Goal: Information Seeking & Learning: Learn about a topic

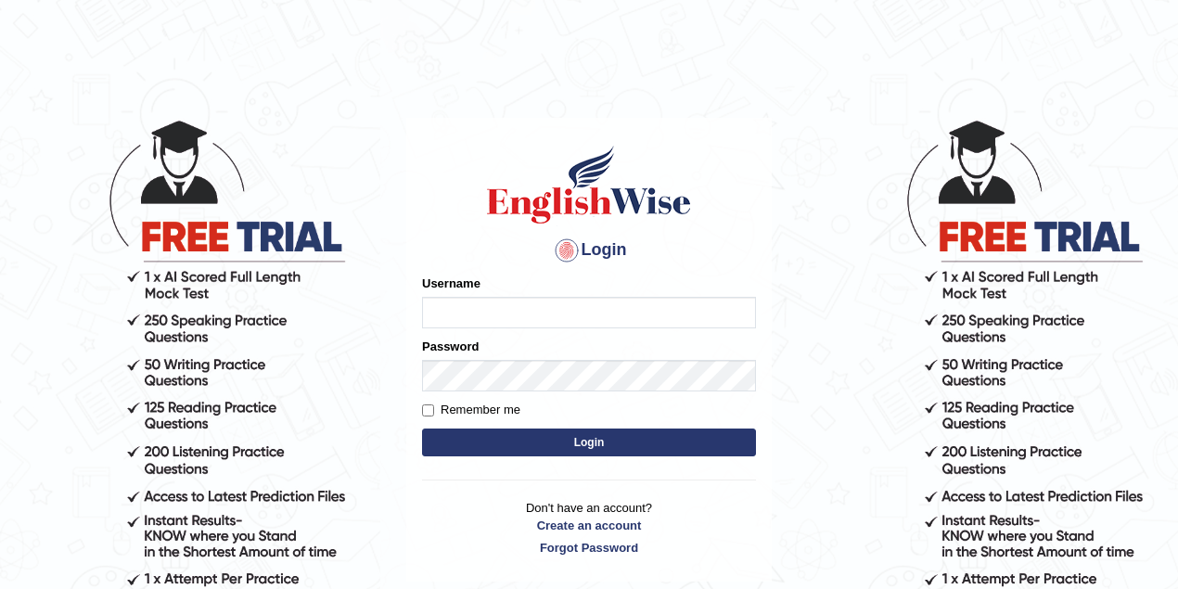
type input "pujan_parramatta"
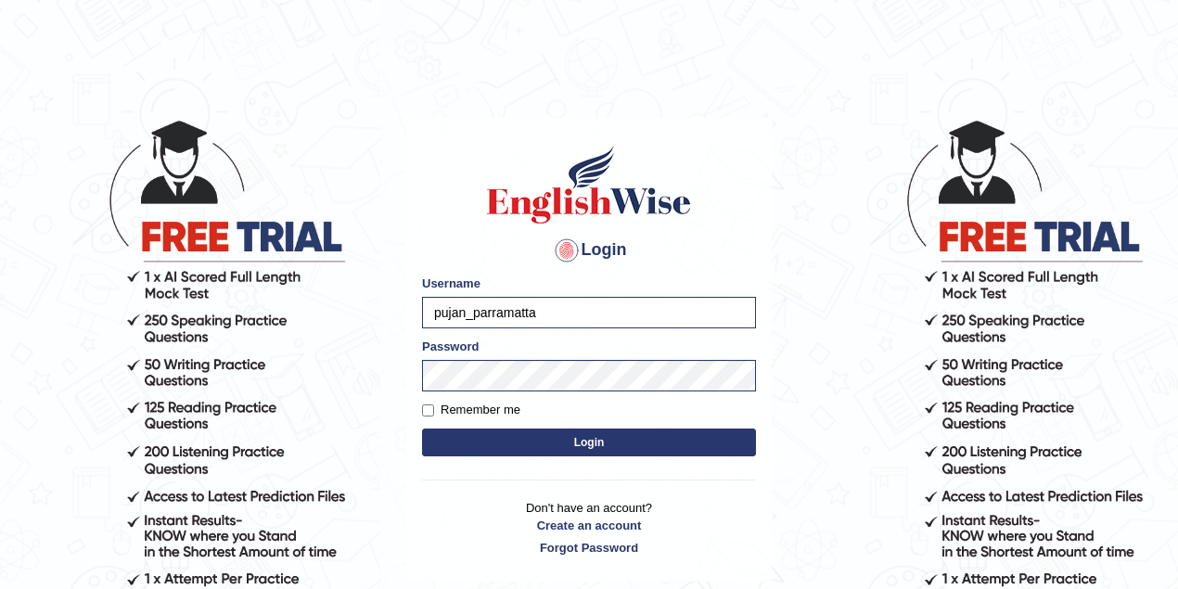
drag, startPoint x: 560, startPoint y: 310, endPoint x: 379, endPoint y: 314, distance: 180.9
click at [379, 314] on body "Login Please fix the following errors: Username pujan_parramatta Password Remem…" at bounding box center [589, 353] width 1178 height 589
type input "vanita_parramatta"
click at [362, 374] on body "Login Please fix the following errors: Username vanita_parramatta Password Reme…" at bounding box center [589, 353] width 1178 height 589
click at [422, 429] on button "Login" at bounding box center [589, 443] width 334 height 28
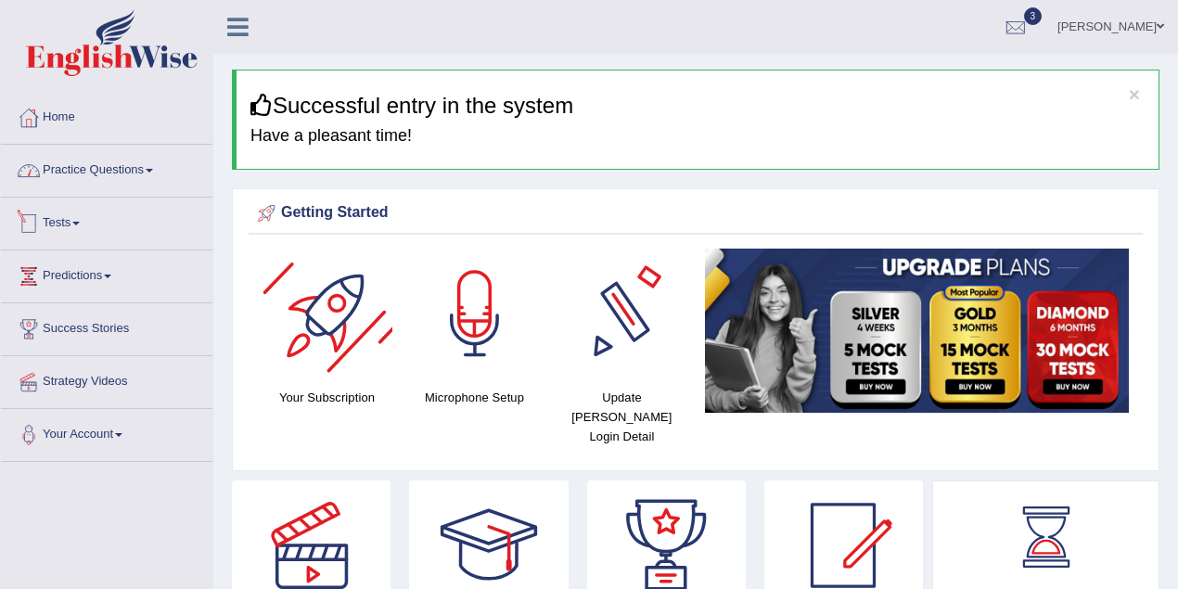
click at [89, 179] on link "Practice Questions" at bounding box center [107, 168] width 212 height 46
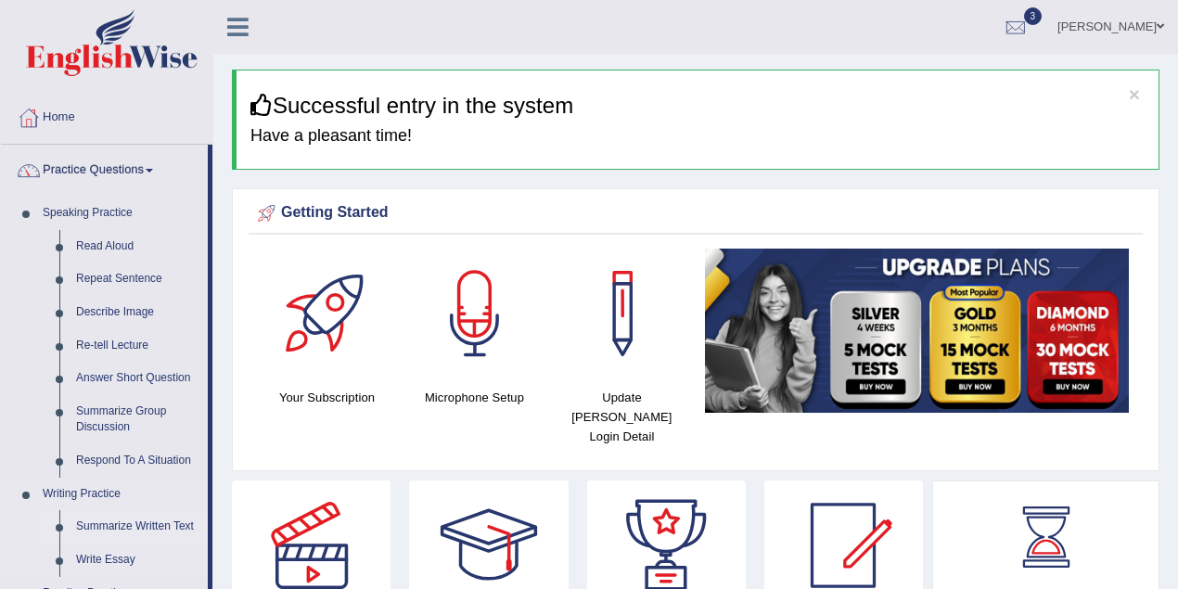
click at [109, 525] on link "Summarize Written Text" at bounding box center [138, 526] width 140 height 33
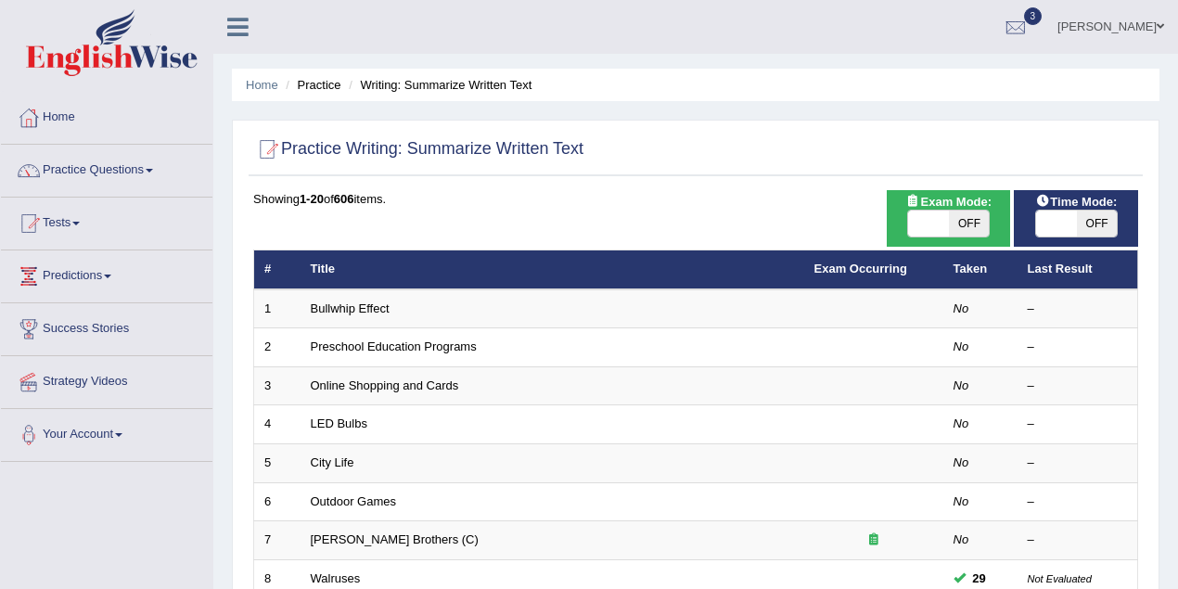
click at [747, 59] on div "Home Practice Writing: Summarize Written Text Practice Writing: Summarize Writt…" at bounding box center [695, 591] width 965 height 1182
click at [58, 120] on link "Home" at bounding box center [107, 115] width 212 height 46
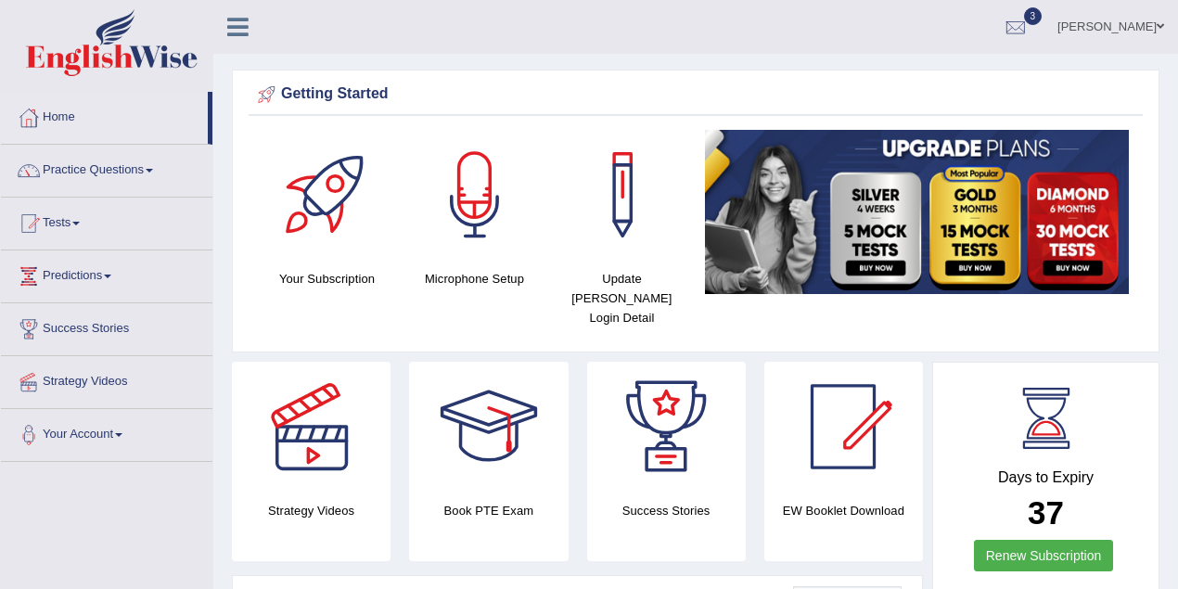
click at [111, 180] on link "Practice Questions" at bounding box center [107, 168] width 212 height 46
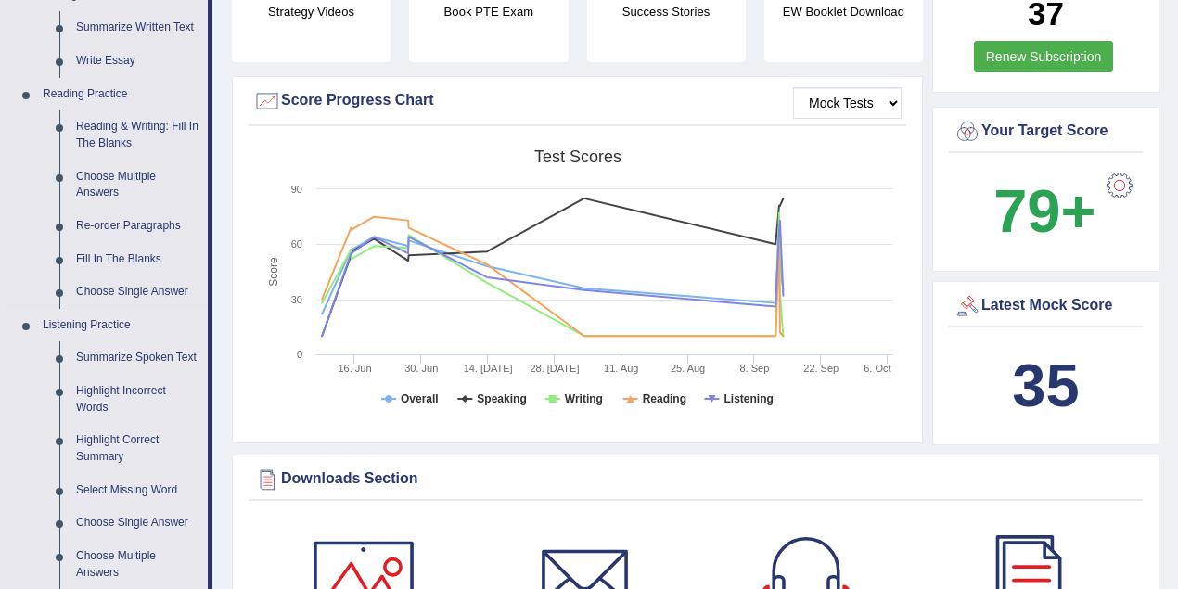
scroll to position [412, 0]
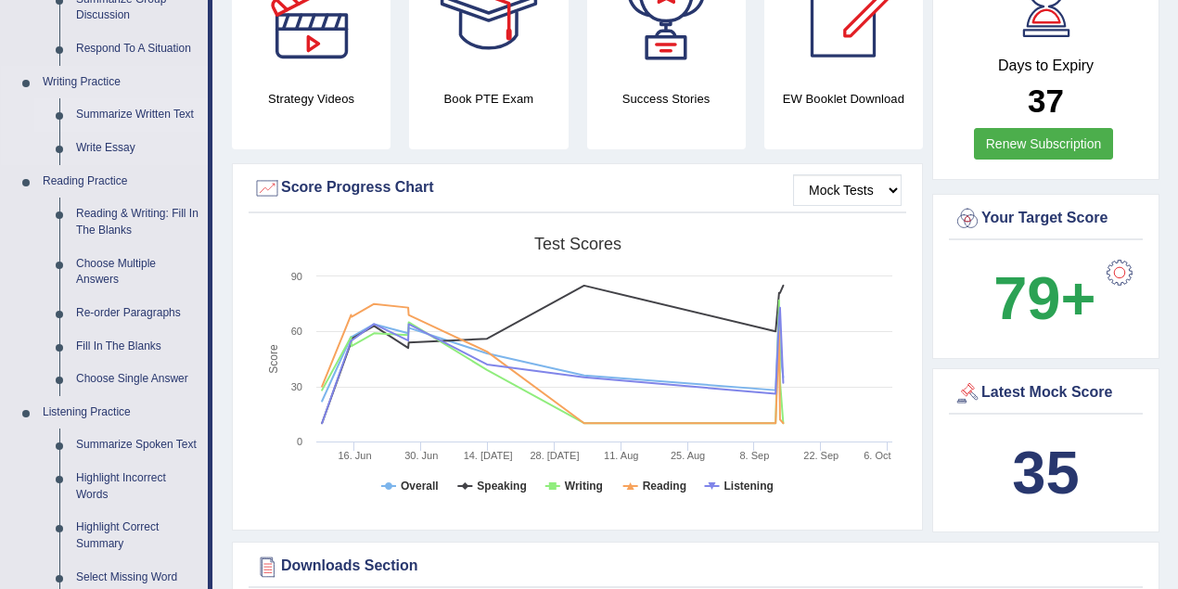
click at [167, 109] on link "Summarize Written Text" at bounding box center [138, 114] width 140 height 33
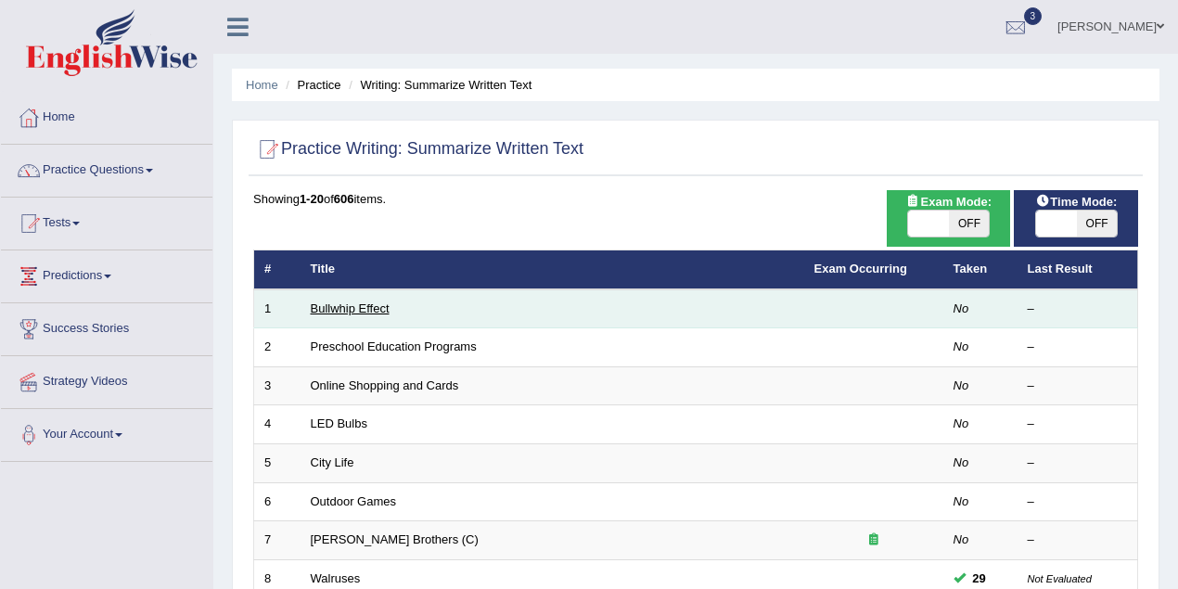
click at [342, 311] on link "Bullwhip Effect" at bounding box center [350, 308] width 79 height 14
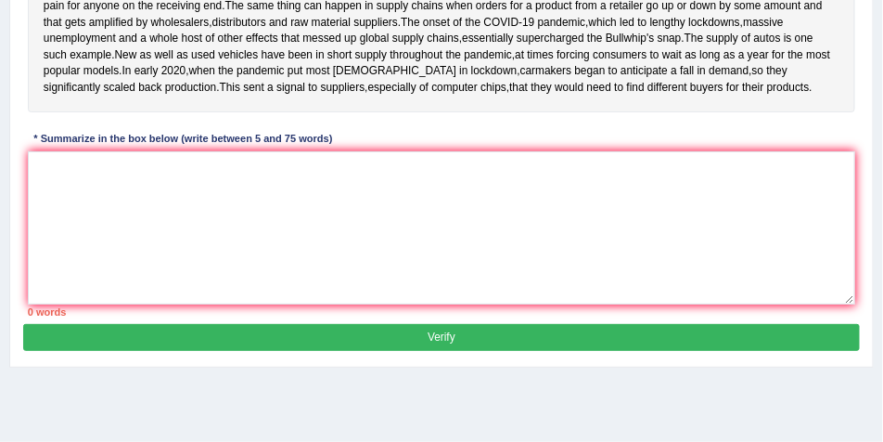
scroll to position [532, 0]
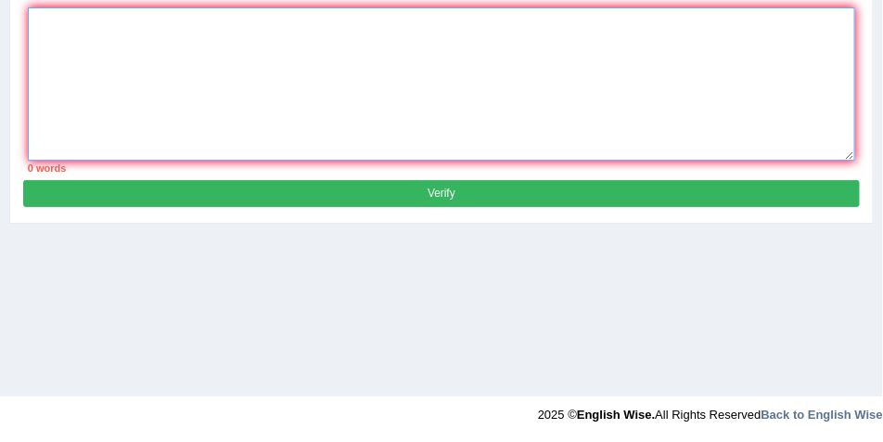
click at [235, 145] on textarea at bounding box center [442, 83] width 828 height 153
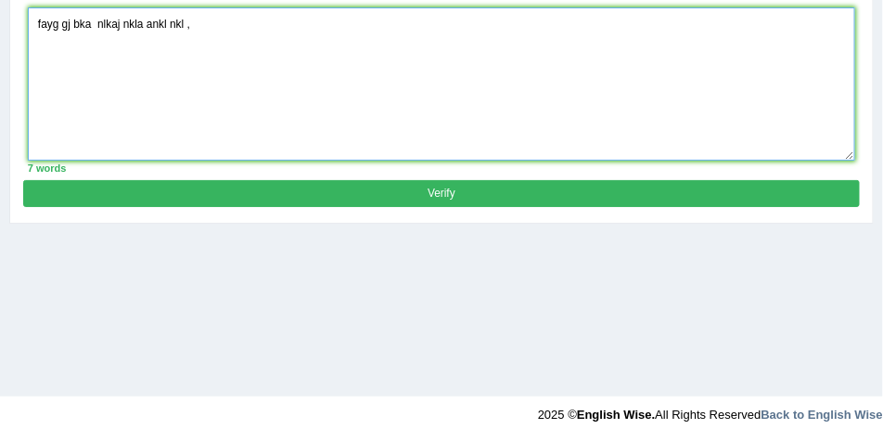
drag, startPoint x: 37, startPoint y: 120, endPoint x: 158, endPoint y: 126, distance: 120.8
click at [216, 130] on textarea "fayg gj bka nlkaj nkla ankl nkl ," at bounding box center [442, 83] width 828 height 153
type textarea "fayg gj bka nlkaj nkla ankl nkl ,"
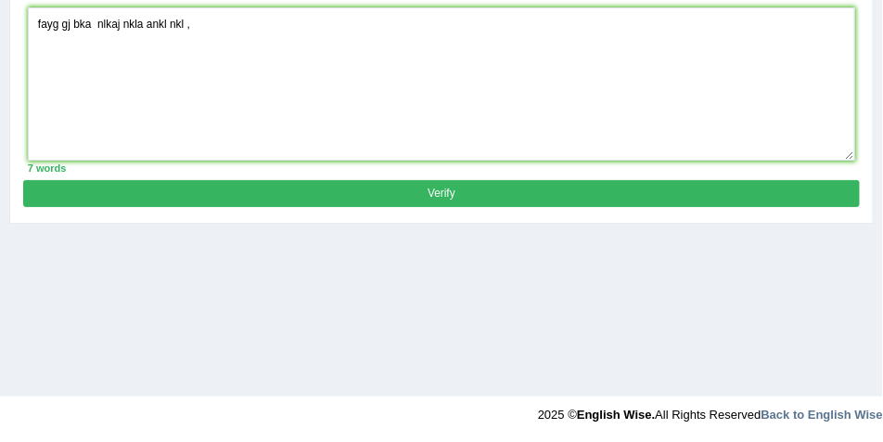
click at [835, 175] on div "7 words" at bounding box center [442, 167] width 828 height 15
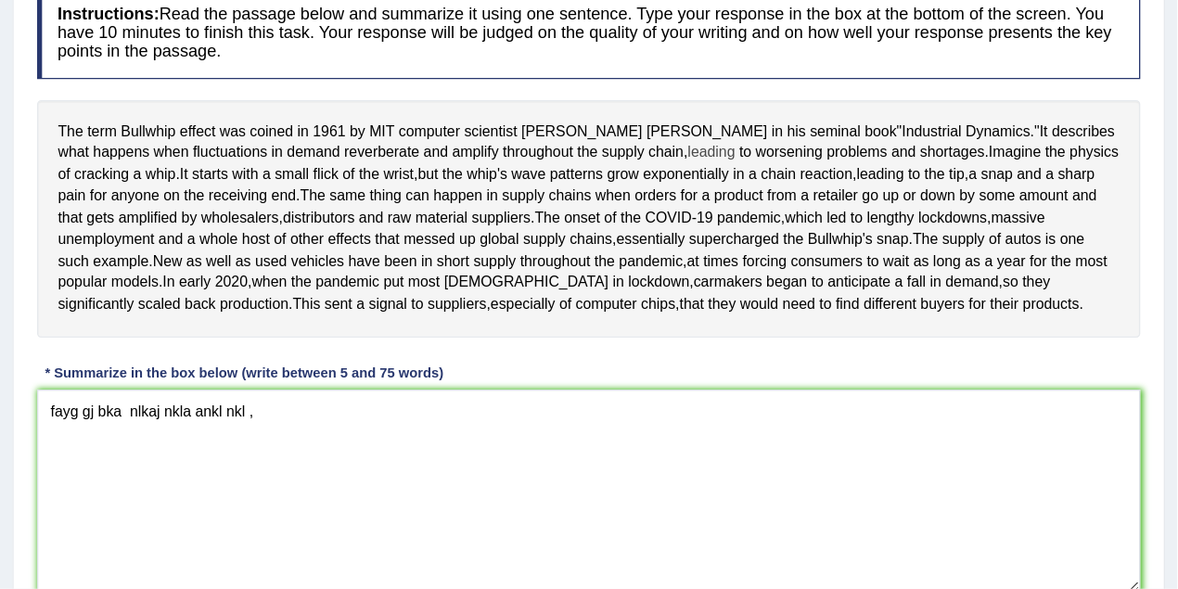
scroll to position [0, 0]
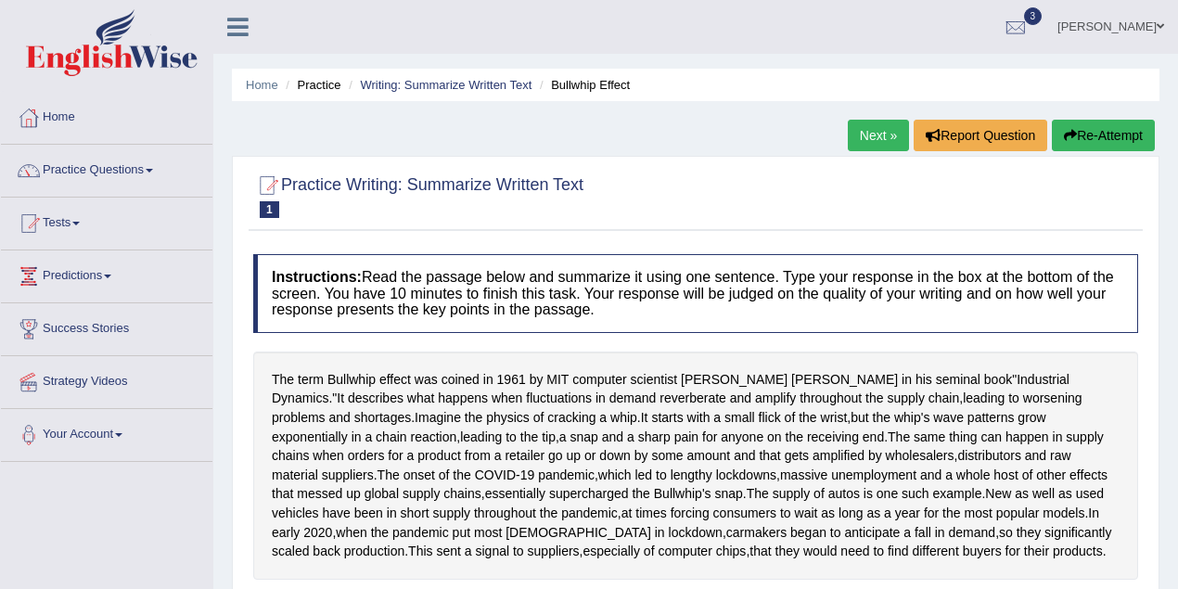
drag, startPoint x: 887, startPoint y: 0, endPoint x: 135, endPoint y: 167, distance: 770.6
click at [135, 167] on link "Practice Questions" at bounding box center [107, 168] width 212 height 46
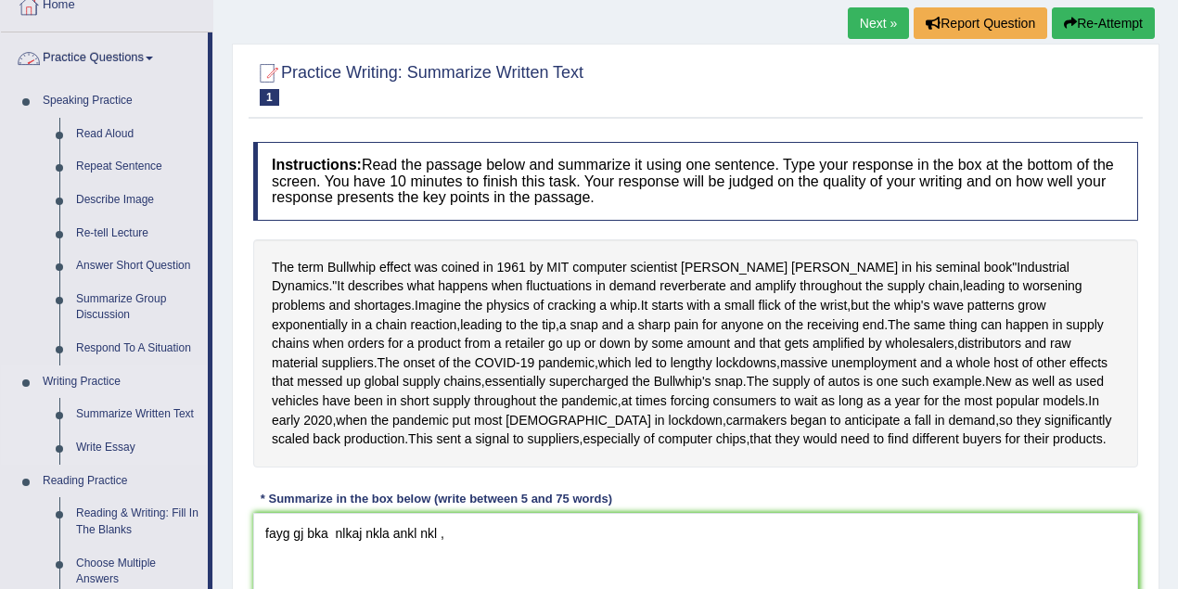
scroll to position [165, 0]
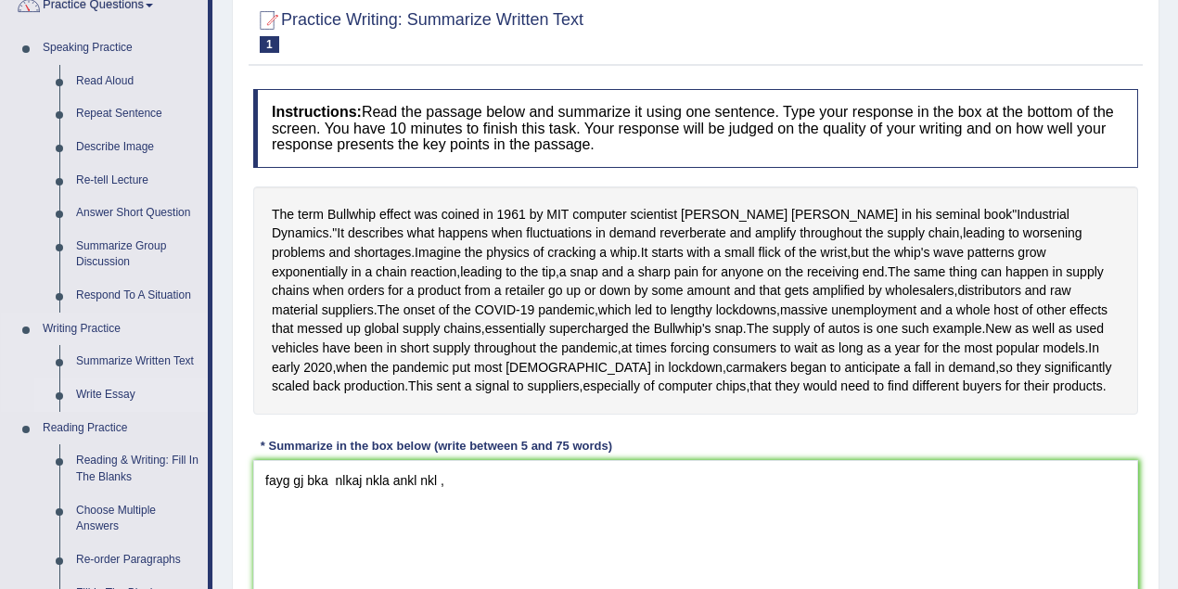
click at [122, 397] on link "Write Essay" at bounding box center [138, 394] width 140 height 33
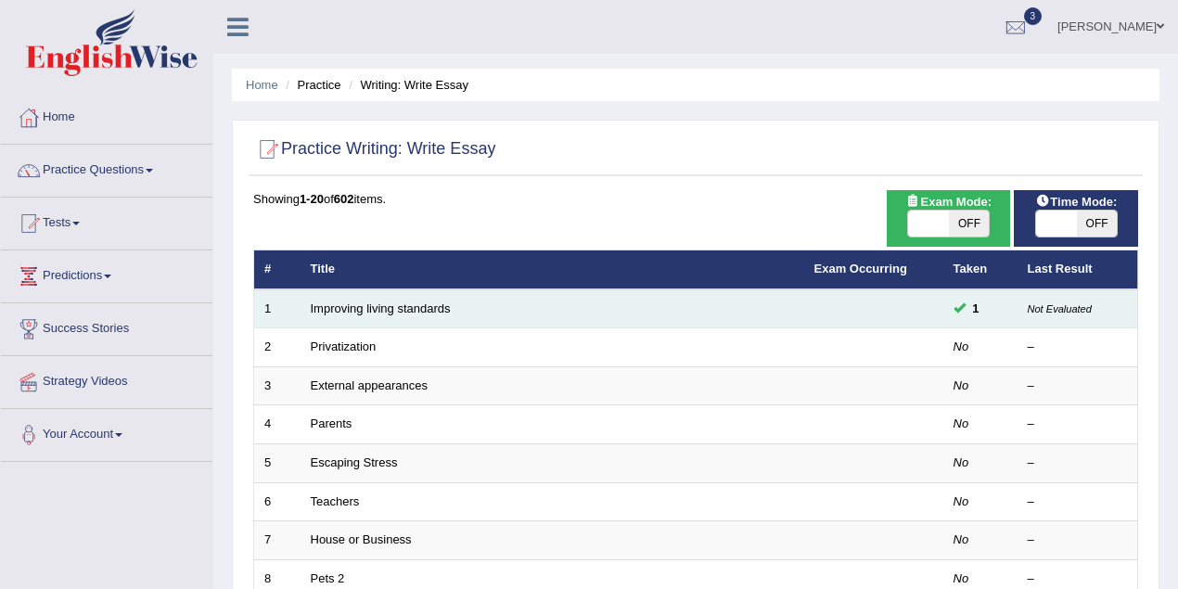
click at [410, 315] on td "Improving living standards" at bounding box center [553, 308] width 504 height 39
click at [410, 307] on link "Improving living standards" at bounding box center [381, 308] width 140 height 14
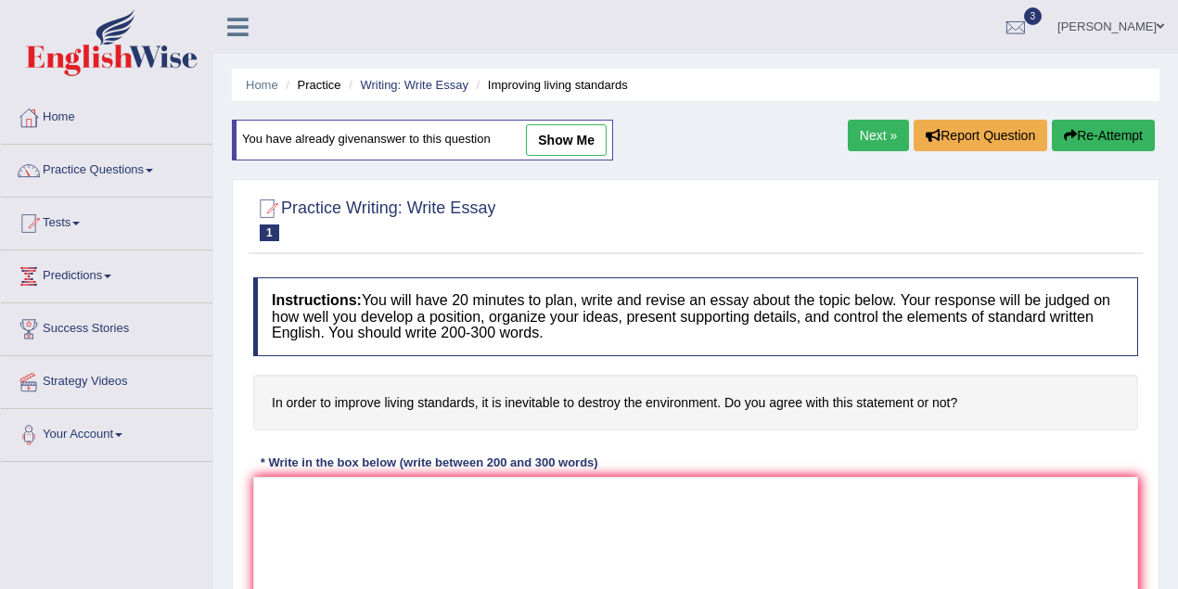
click at [876, 141] on link "Next »" at bounding box center [878, 136] width 61 height 32
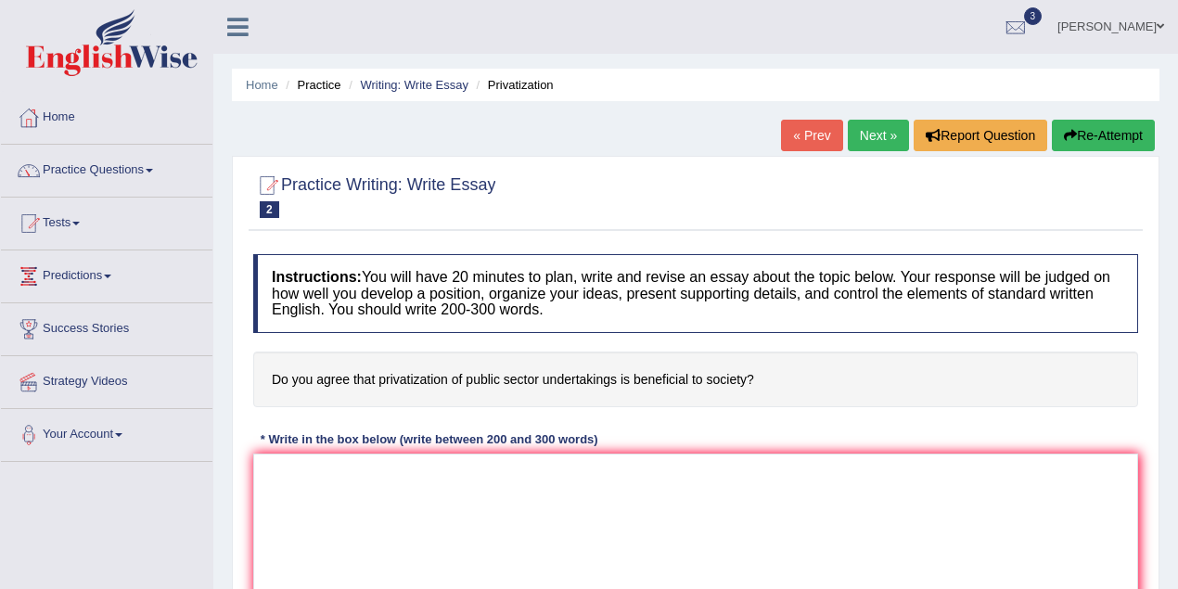
click at [859, 132] on link "Next »" at bounding box center [878, 136] width 61 height 32
click at [863, 136] on link "Next »" at bounding box center [878, 136] width 61 height 32
click at [873, 145] on link "Next »" at bounding box center [878, 136] width 61 height 32
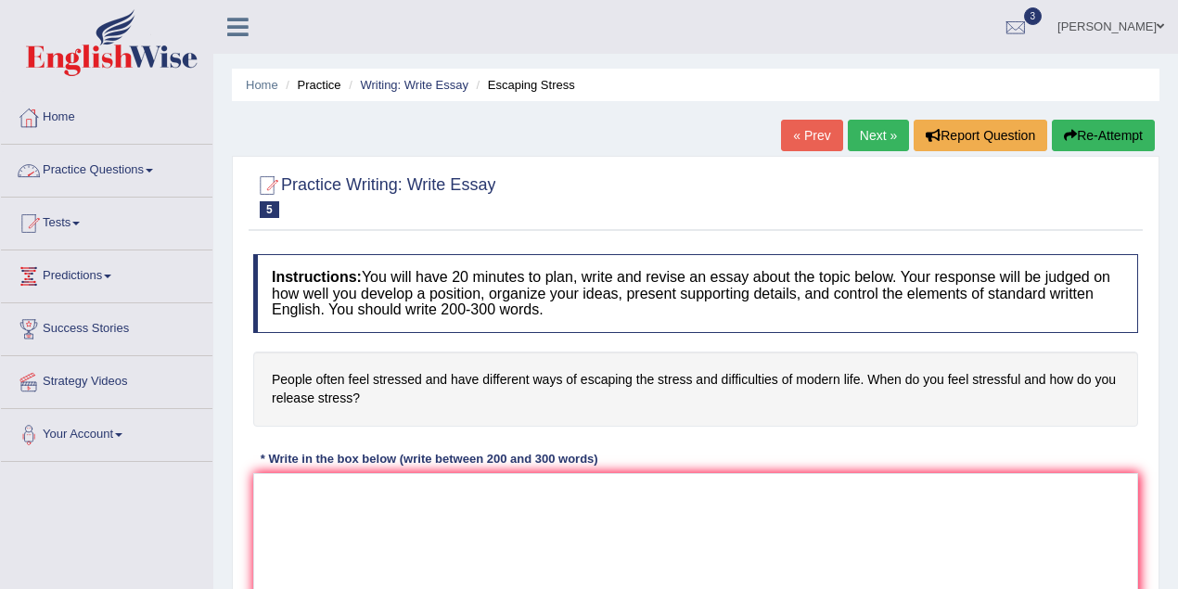
click at [130, 161] on link "Practice Questions" at bounding box center [107, 168] width 212 height 46
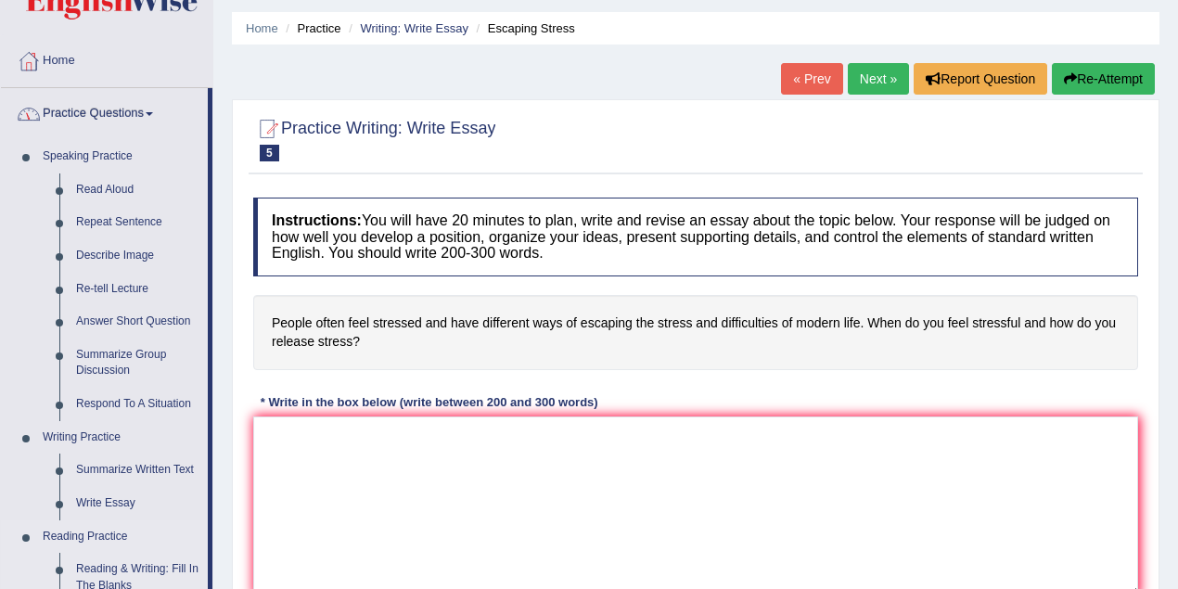
scroll to position [247, 0]
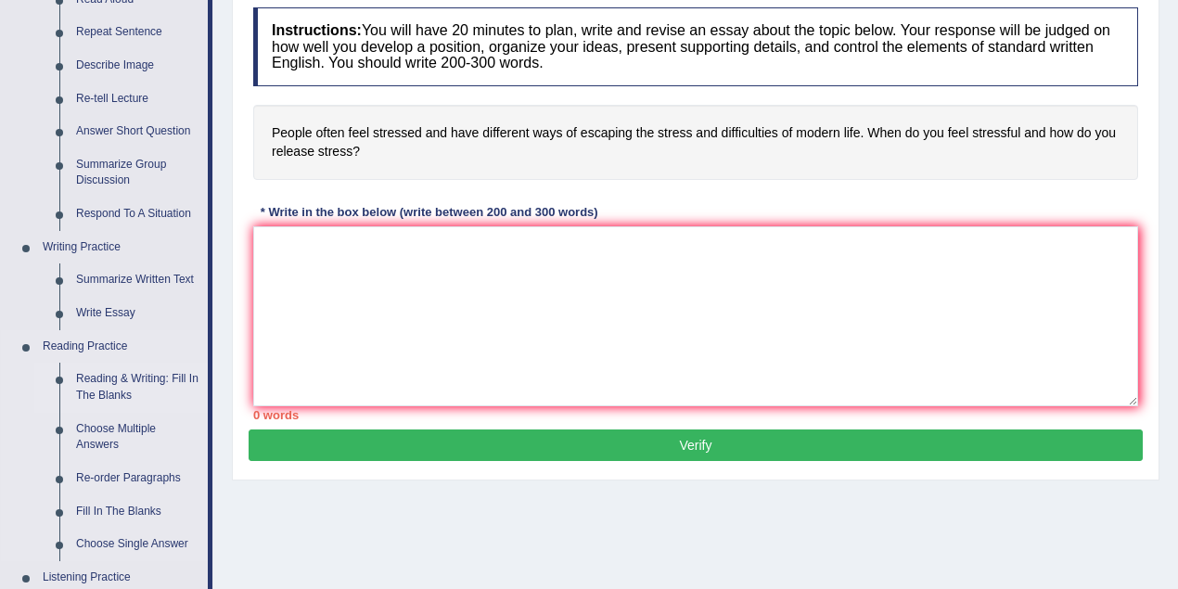
click at [118, 386] on link "Reading & Writing: Fill In The Blanks" at bounding box center [138, 387] width 140 height 49
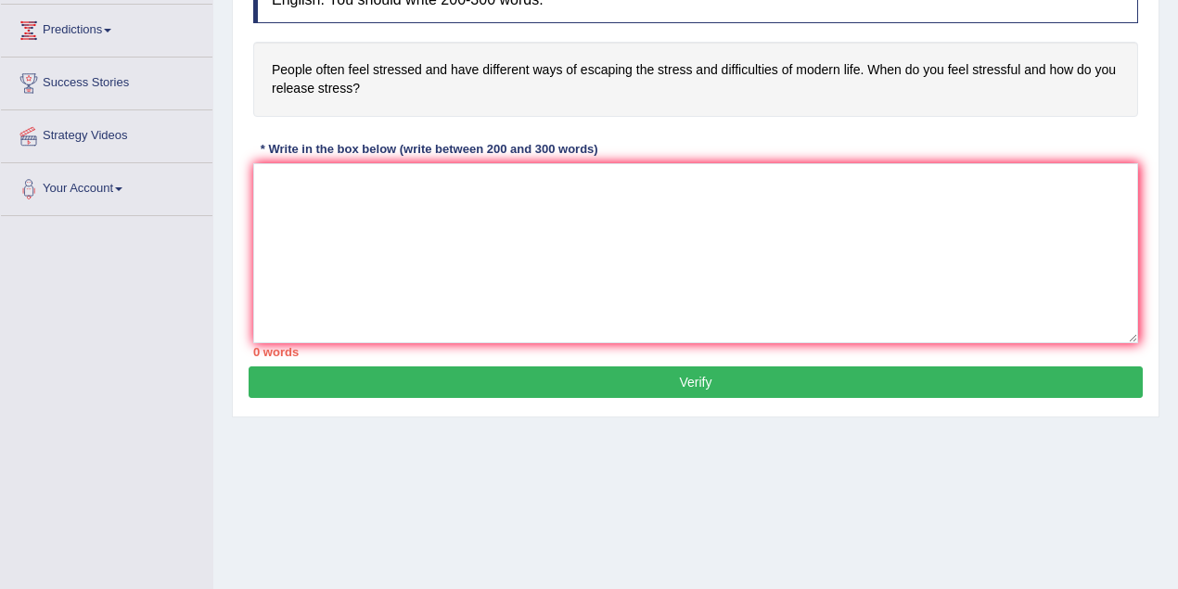
scroll to position [367, 0]
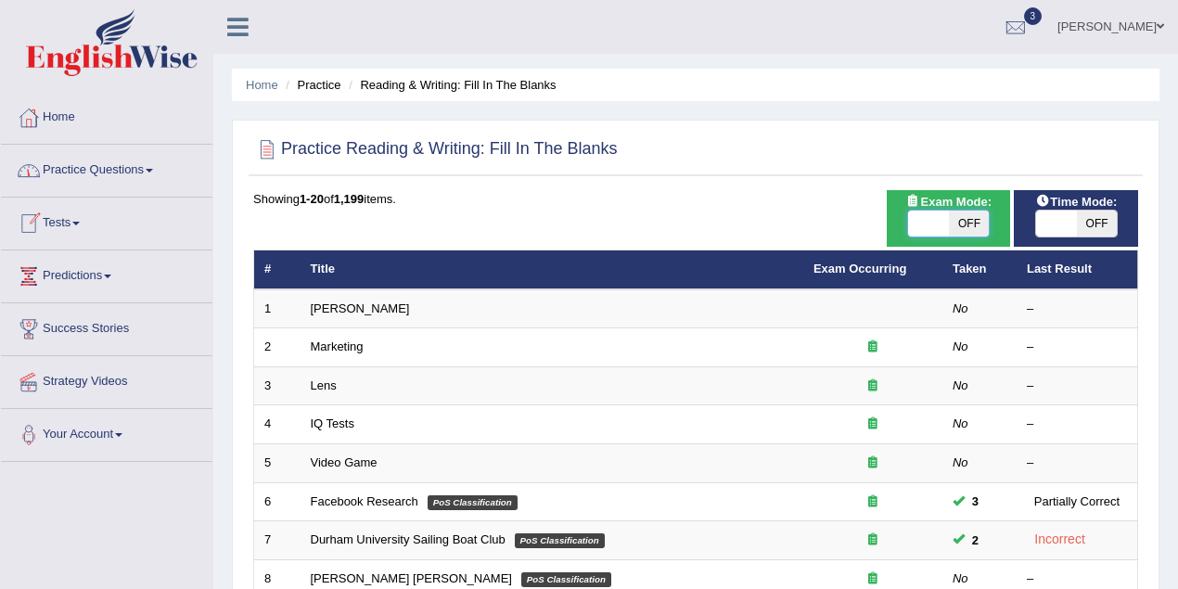
click at [936, 229] on span at bounding box center [928, 224] width 41 height 26
checkbox input "true"
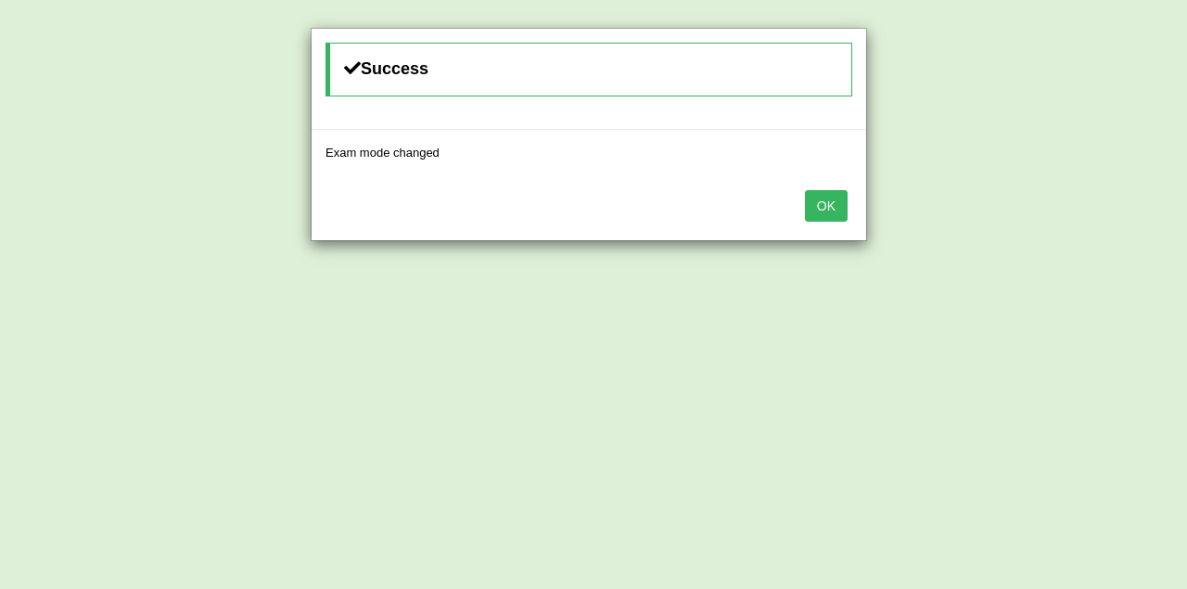
click at [809, 199] on button "OK" at bounding box center [826, 206] width 43 height 32
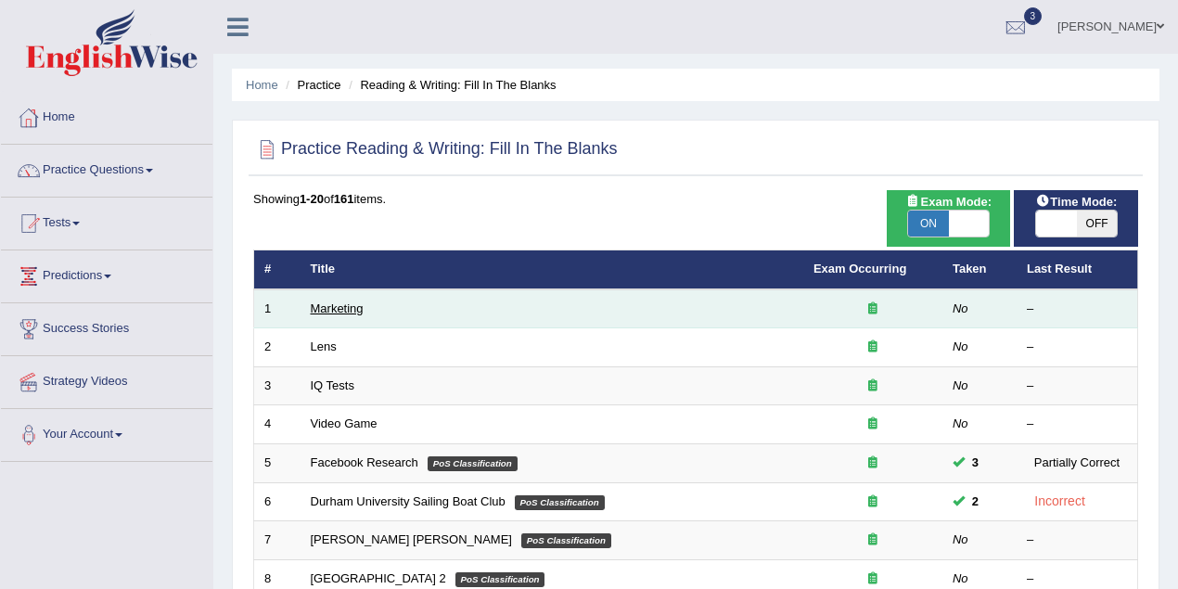
click at [331, 306] on link "Marketing" at bounding box center [337, 308] width 53 height 14
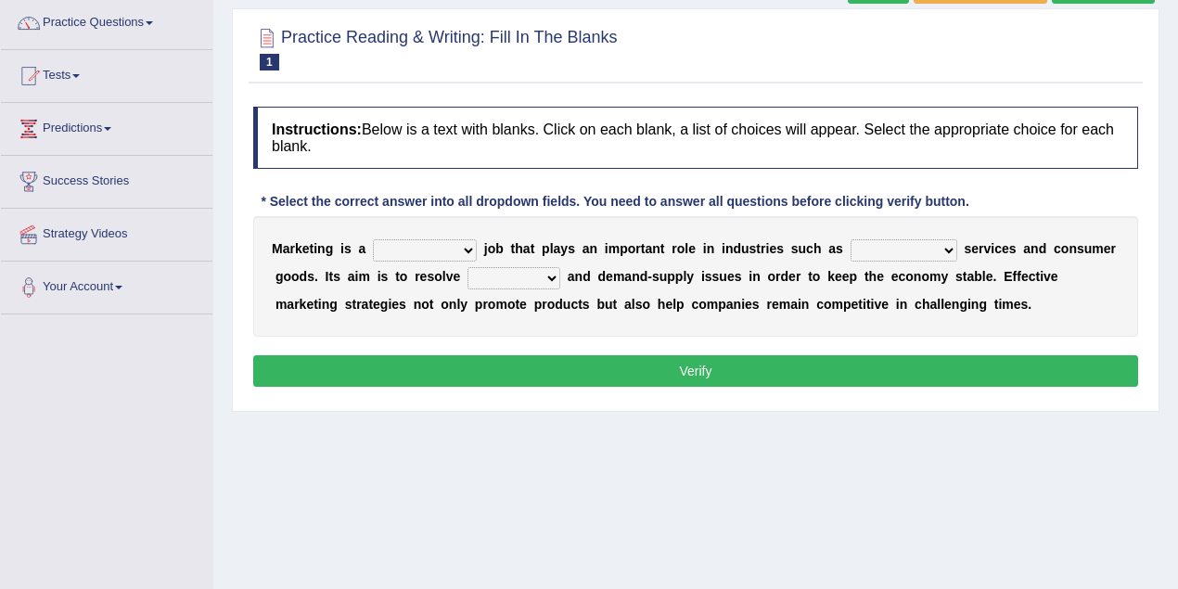
scroll to position [165, 0]
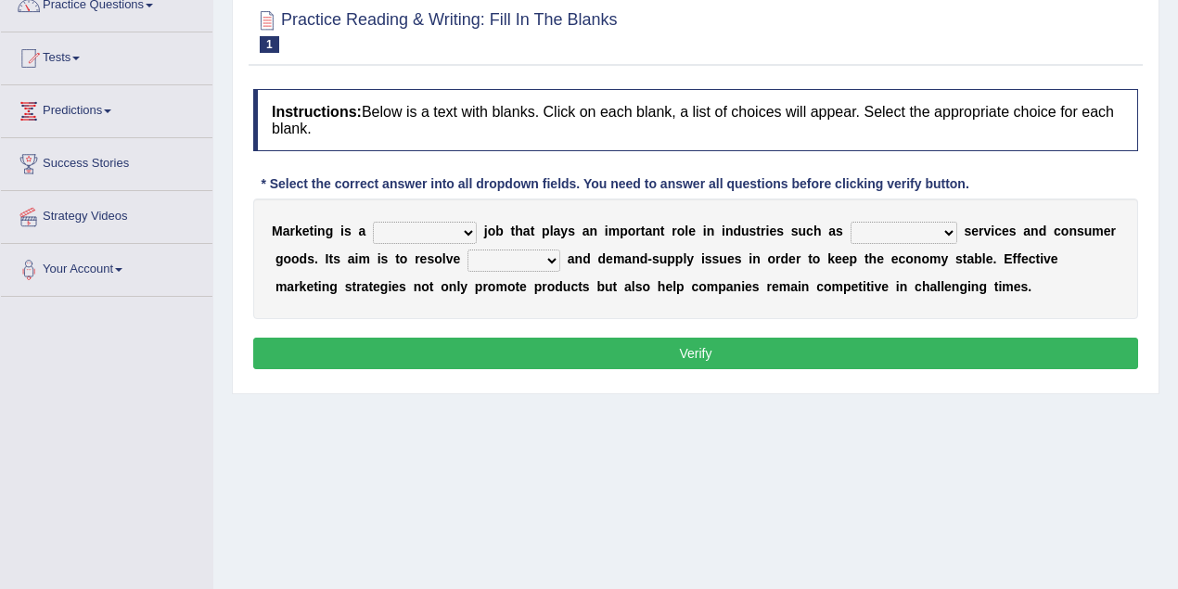
click at [467, 232] on select "professional flexible parochial descriptive" at bounding box center [425, 233] width 104 height 22
click at [946, 227] on select "civil financial conventional foremost" at bounding box center [904, 233] width 107 height 22
click at [531, 256] on select "imbalance excess symmetry budget" at bounding box center [514, 261] width 93 height 22
click at [496, 409] on div "Home Practice Reading & Writing: Fill In The Blanks Marketing Next » Report Que…" at bounding box center [695, 299] width 965 height 928
click at [449, 235] on select "professional flexible parochial descriptive" at bounding box center [425, 233] width 104 height 22
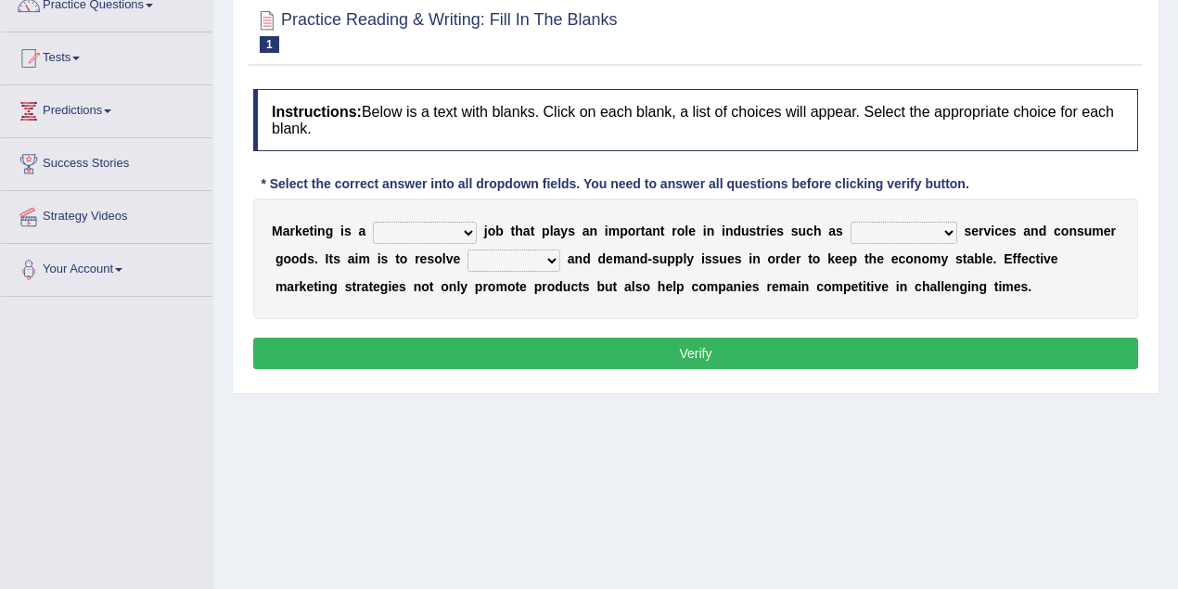
select select "professional"
click at [373, 222] on select "professional flexible parochial descriptive" at bounding box center [425, 233] width 104 height 22
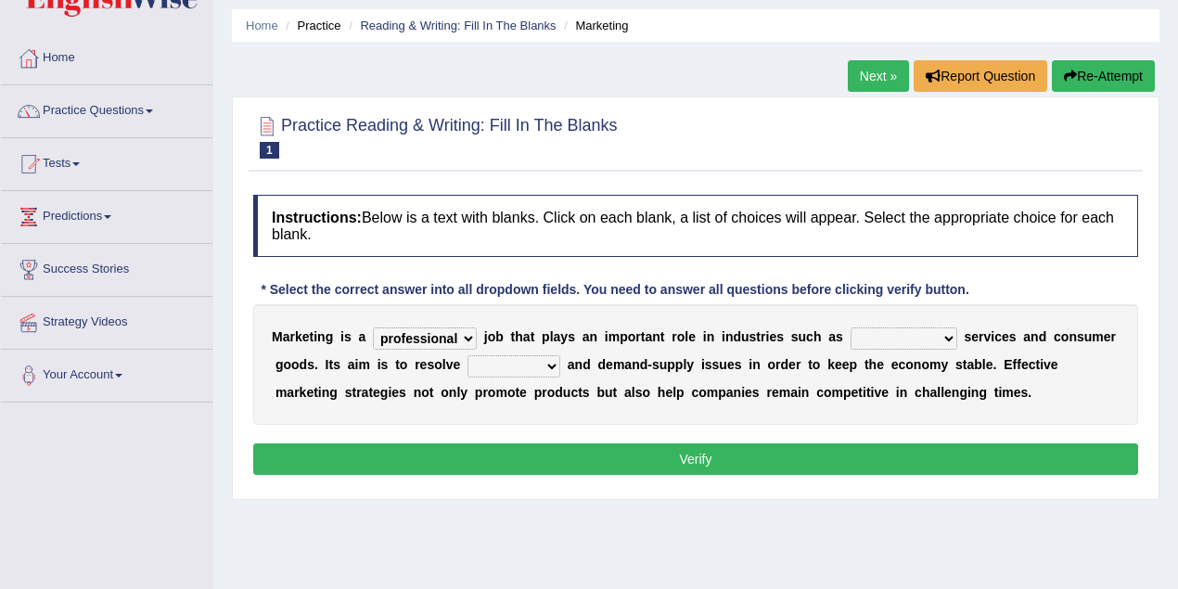
scroll to position [0, 0]
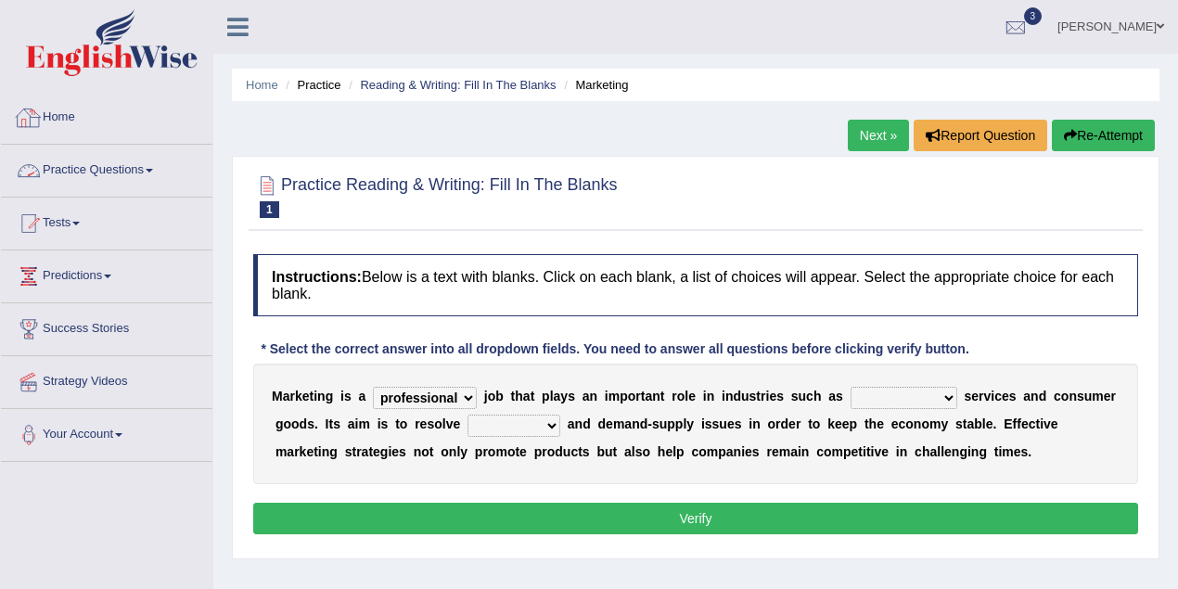
click at [143, 169] on link "Practice Questions" at bounding box center [107, 168] width 212 height 46
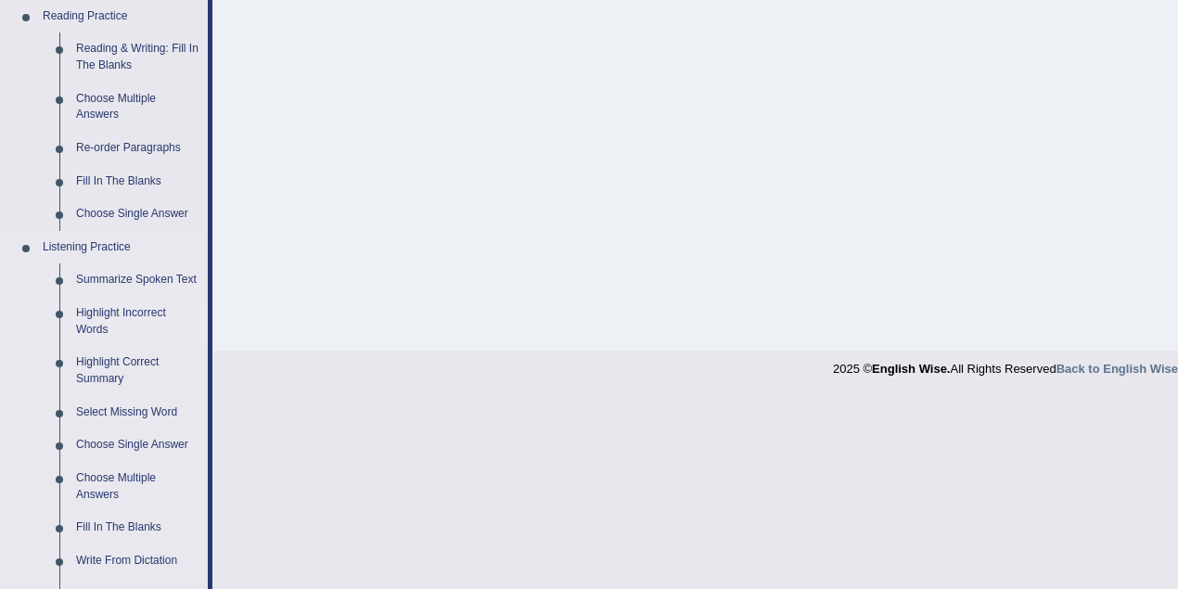
scroll to position [412, 0]
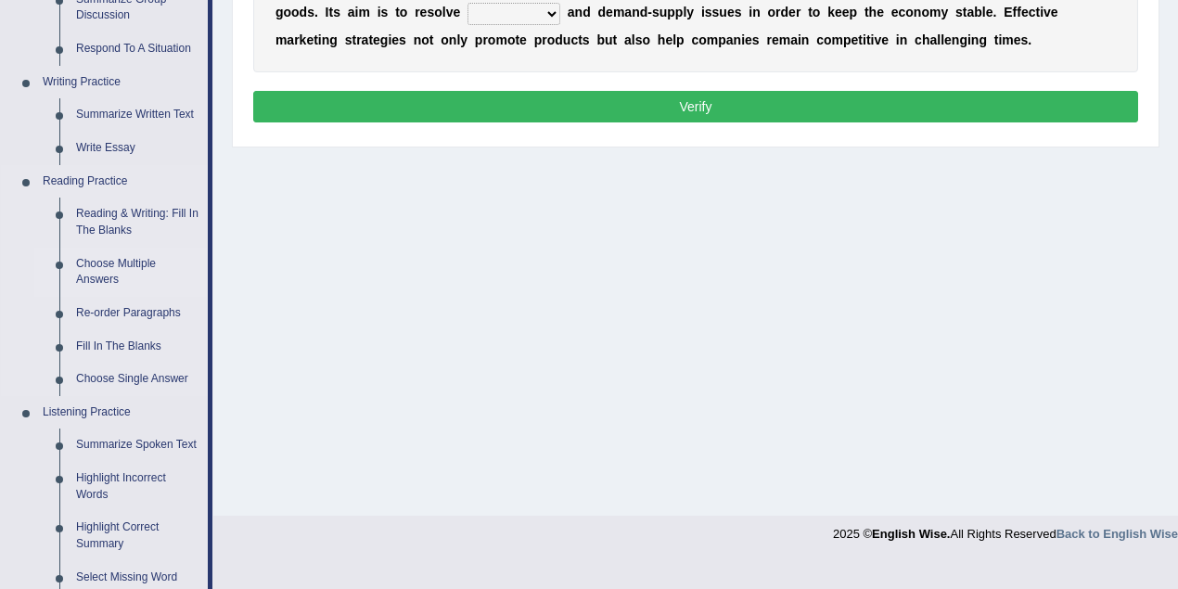
click at [114, 265] on link "Choose Multiple Answers" at bounding box center [138, 272] width 140 height 49
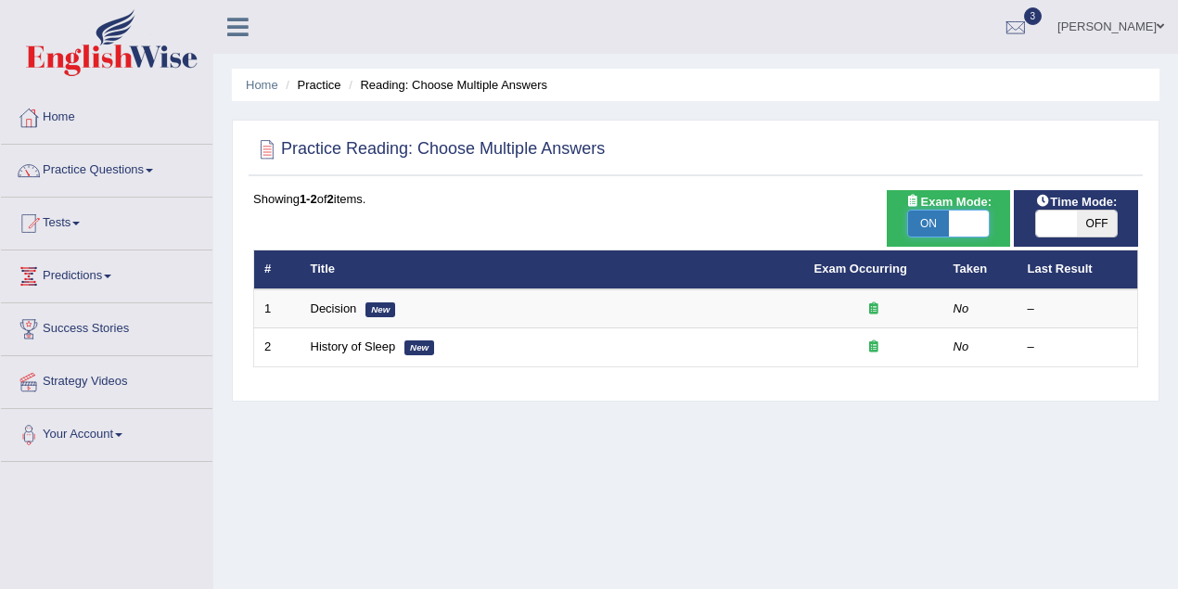
click at [980, 230] on span at bounding box center [969, 224] width 41 height 26
checkbox input "false"
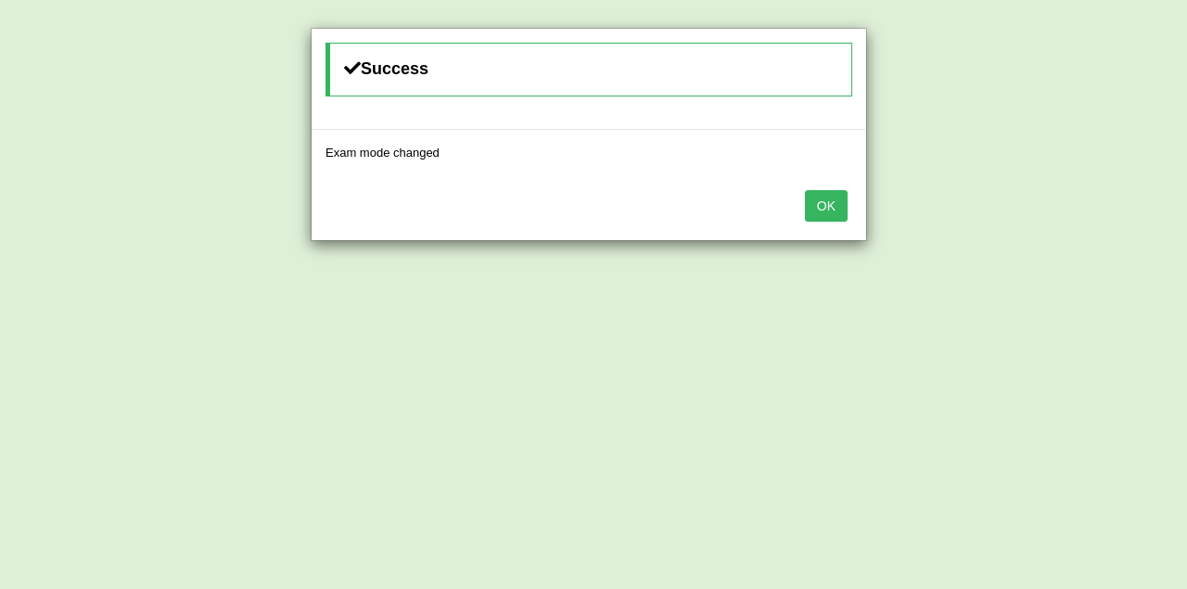
click at [833, 205] on button "OK" at bounding box center [826, 206] width 43 height 32
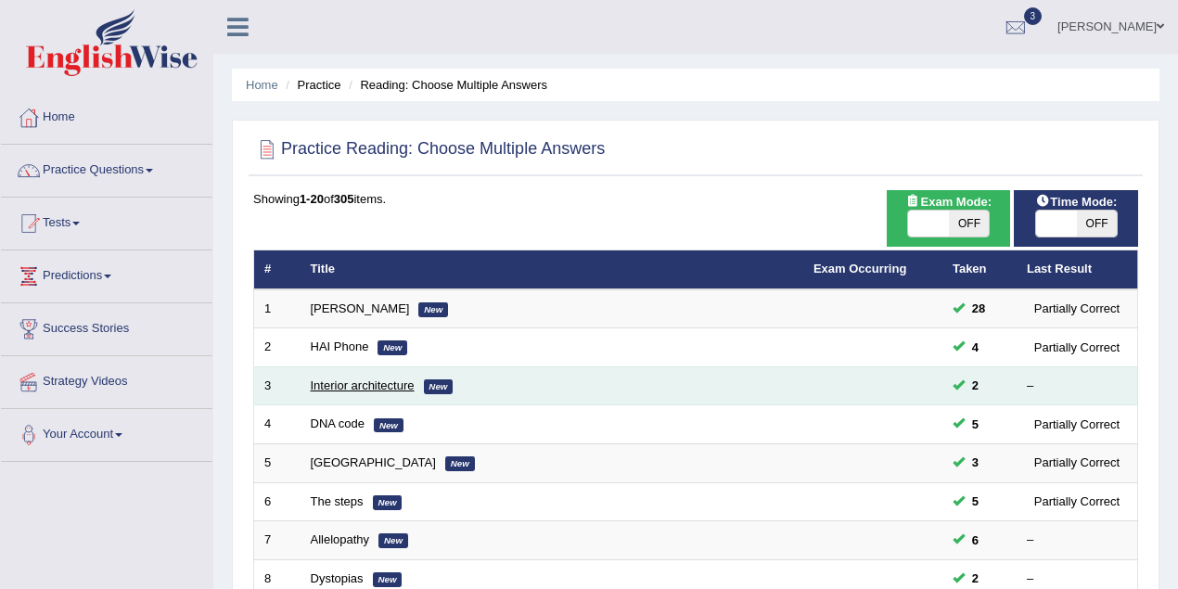
click at [335, 386] on link "Interior architecture" at bounding box center [363, 385] width 104 height 14
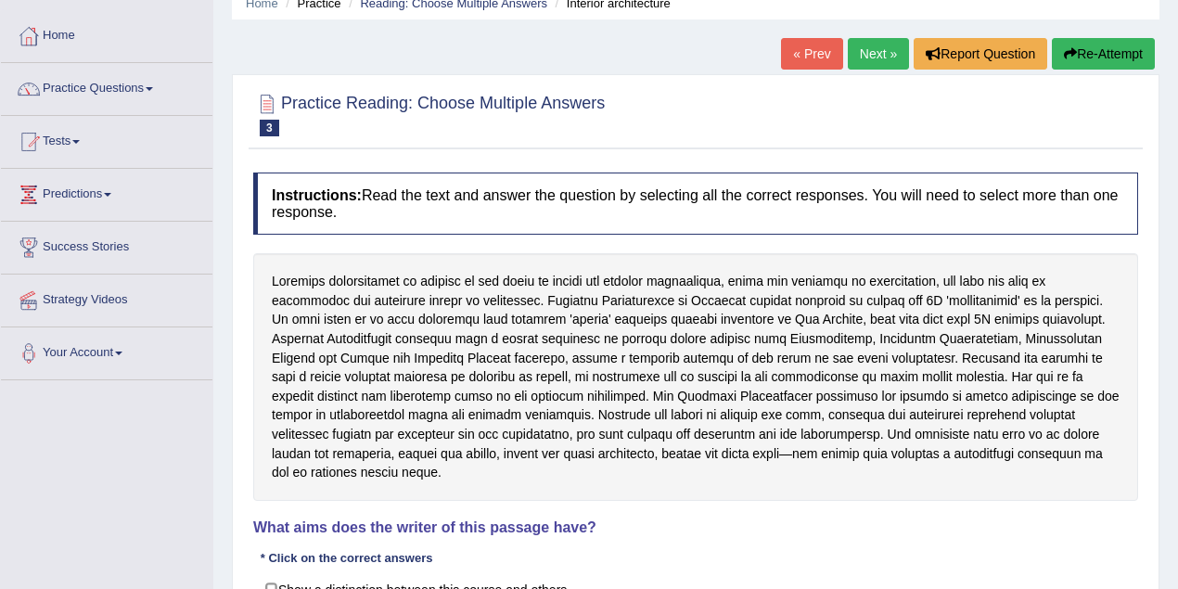
scroll to position [384, 0]
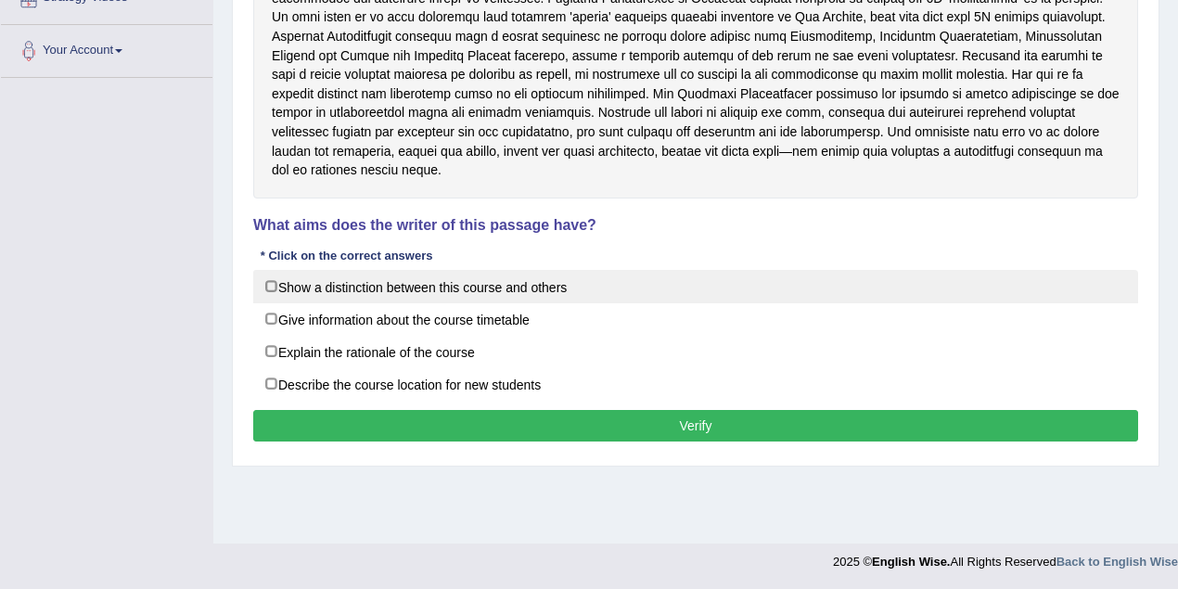
click at [270, 270] on label "Show a distinction between this course and others" at bounding box center [695, 286] width 885 height 33
checkbox input "true"
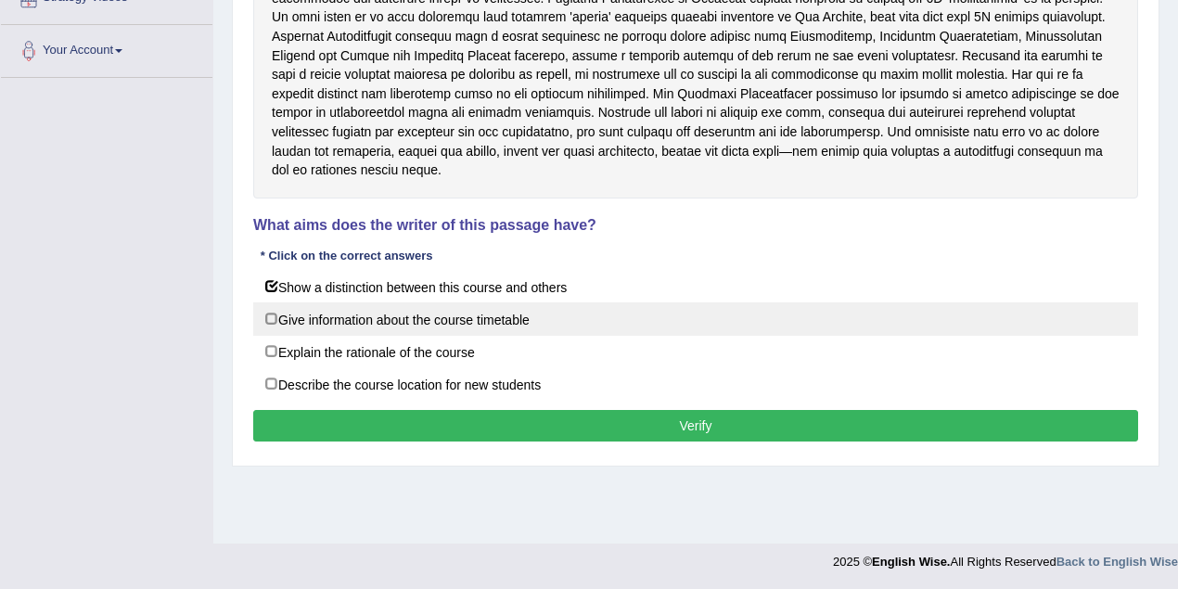
click at [271, 302] on label "Give information about the course timetable" at bounding box center [695, 318] width 885 height 33
checkbox input "true"
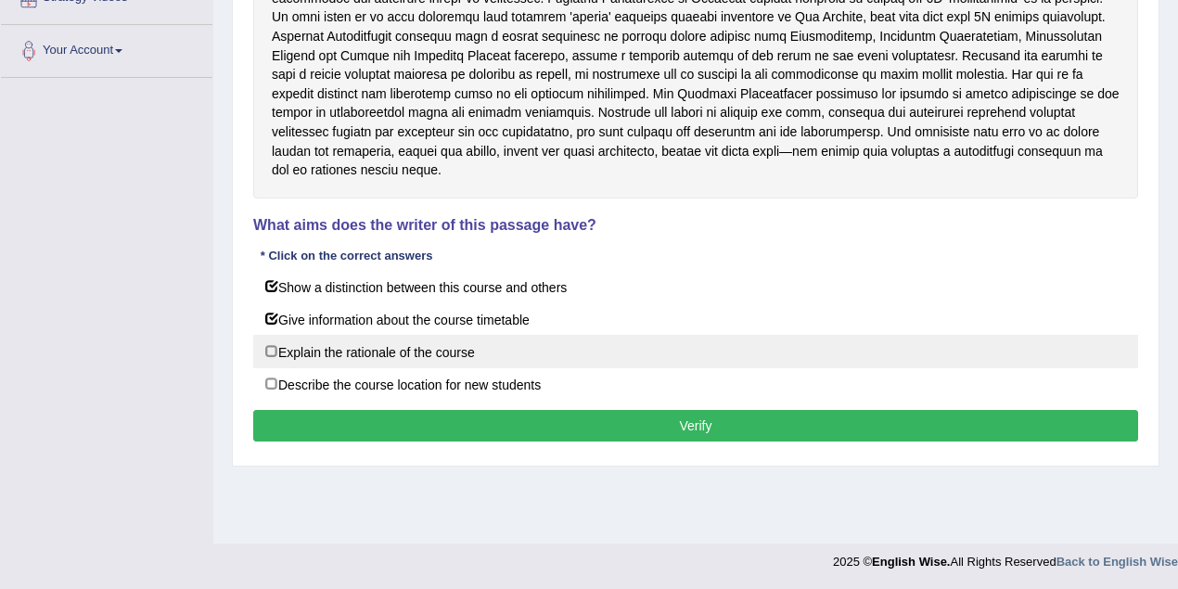
click at [271, 335] on label "Explain the rationale of the course" at bounding box center [695, 351] width 885 height 33
checkbox input "true"
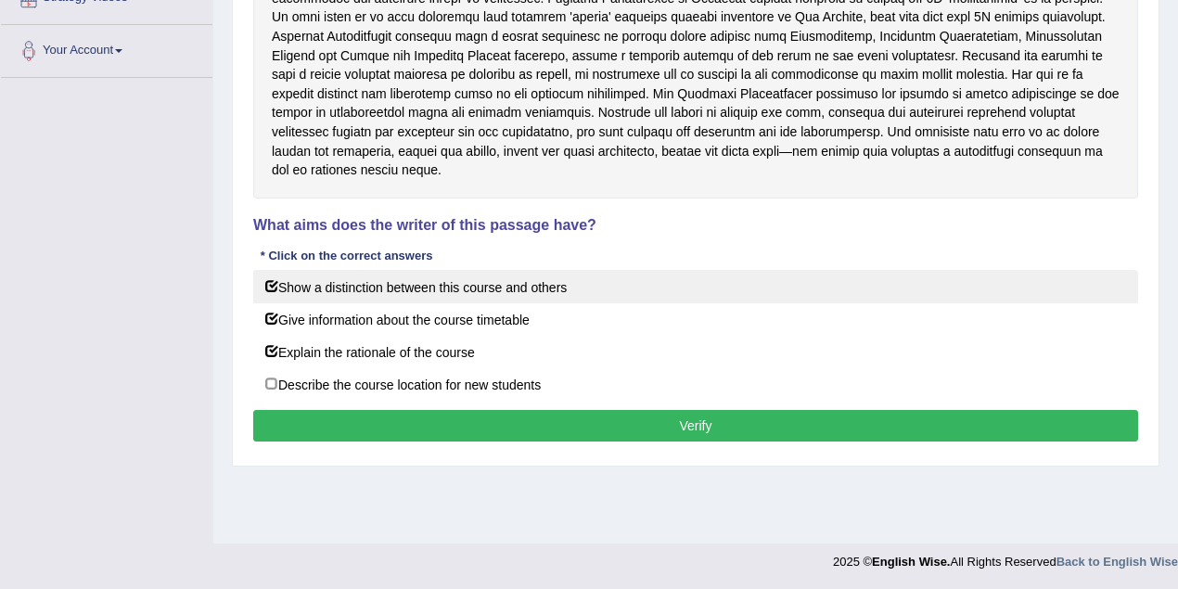
click at [273, 270] on label "Show a distinction between this course and others" at bounding box center [695, 286] width 885 height 33
checkbox input "false"
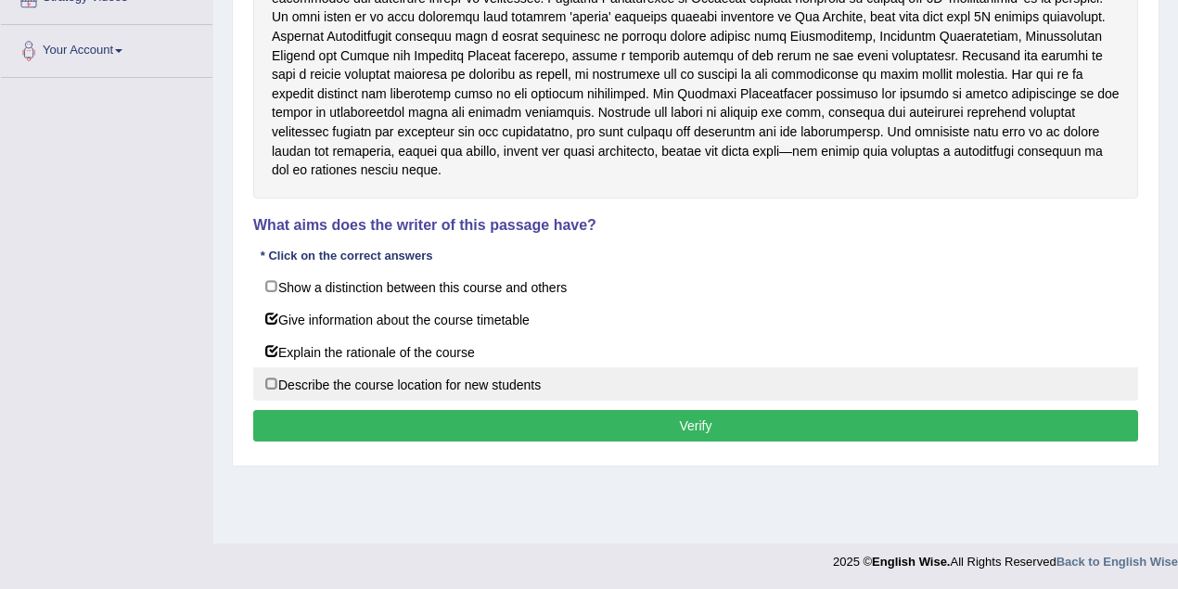
click at [273, 367] on label "Describe the course location for new students" at bounding box center [695, 383] width 885 height 33
drag, startPoint x: 273, startPoint y: 359, endPoint x: 269, endPoint y: 311, distance: 48.4
click at [273, 367] on label "Describe the course location for new students" at bounding box center [695, 383] width 885 height 33
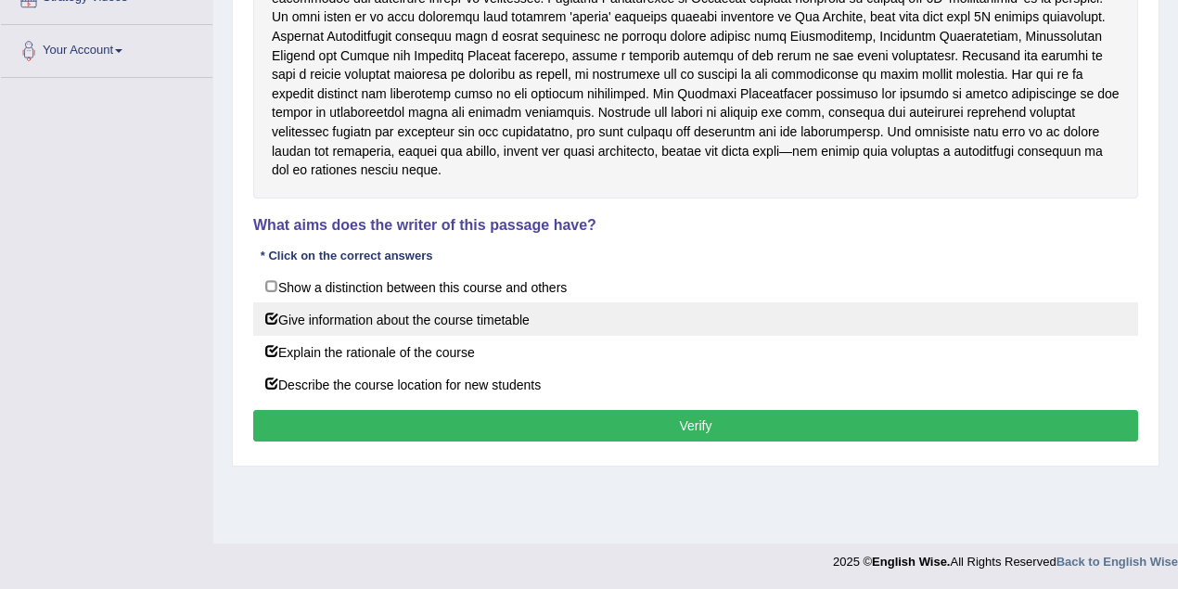
checkbox input "false"
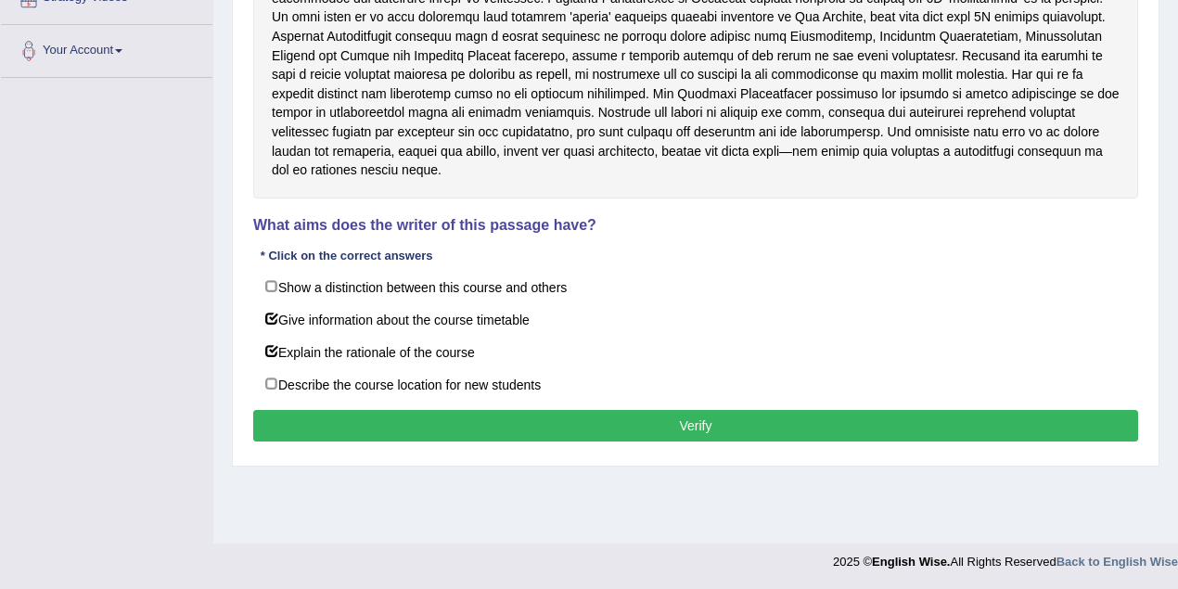
click at [715, 410] on button "Verify" at bounding box center [695, 426] width 885 height 32
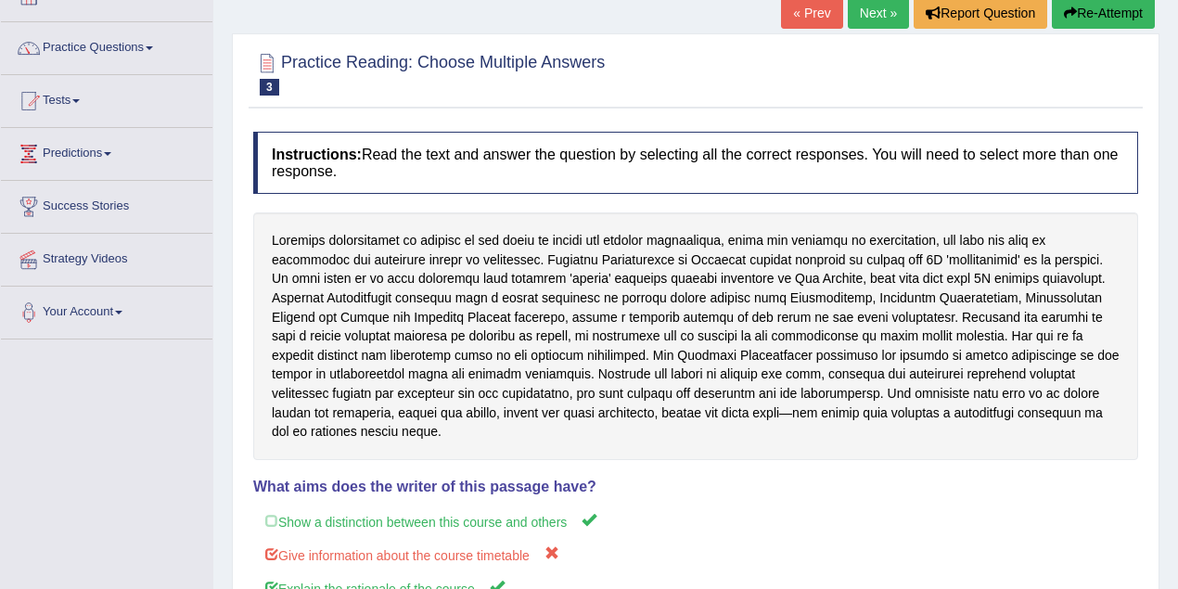
scroll to position [55, 0]
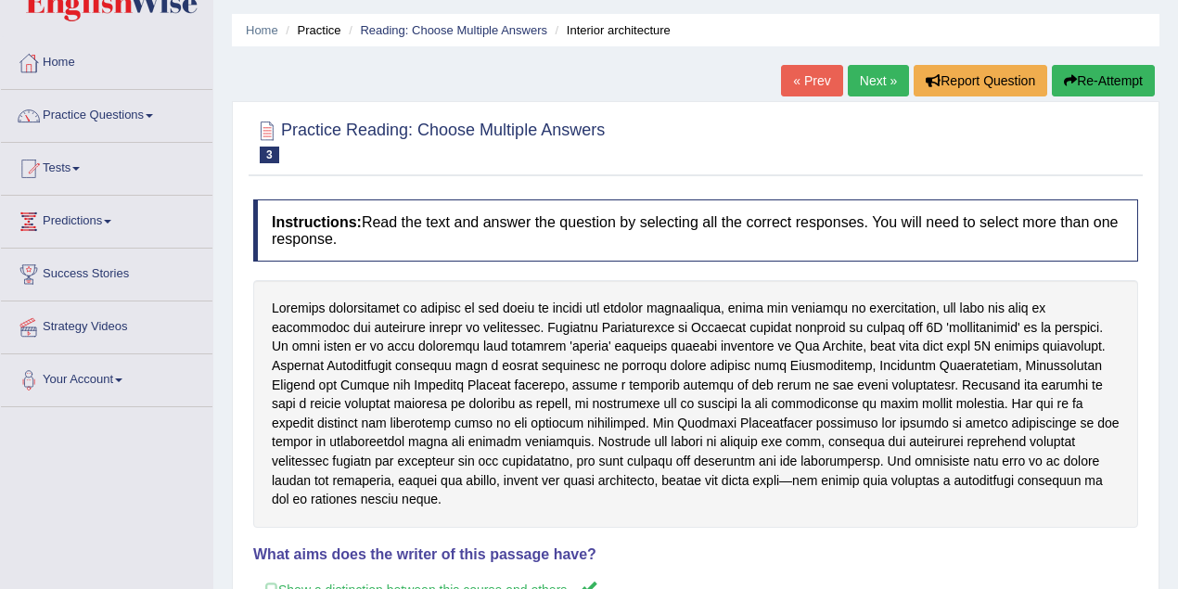
click at [1109, 76] on button "Re-Attempt" at bounding box center [1103, 81] width 103 height 32
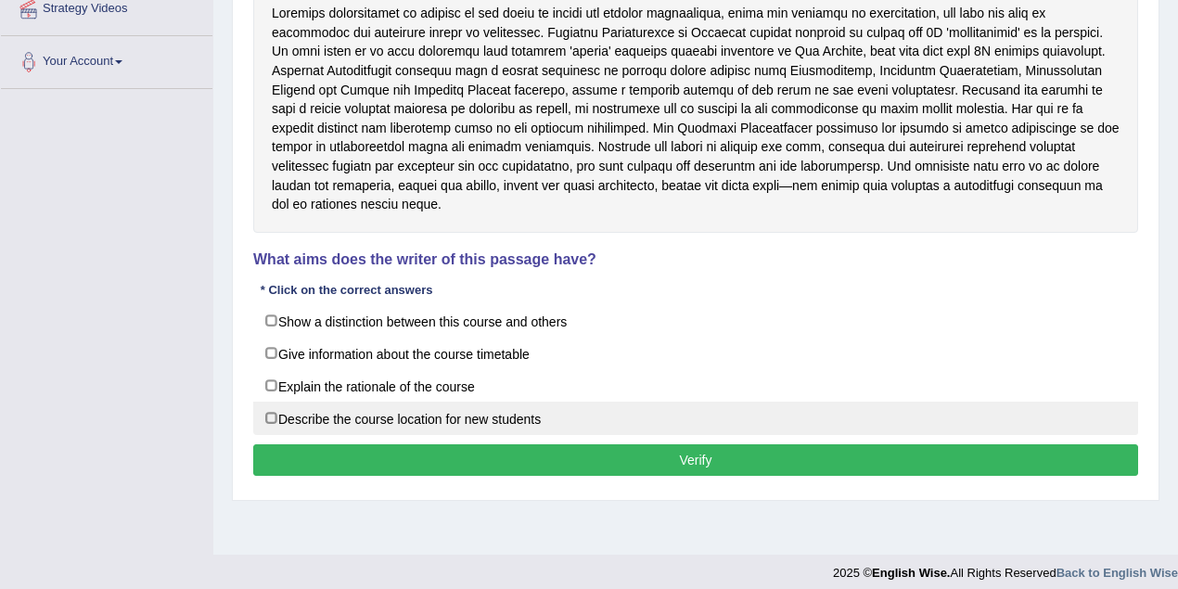
scroll to position [384, 0]
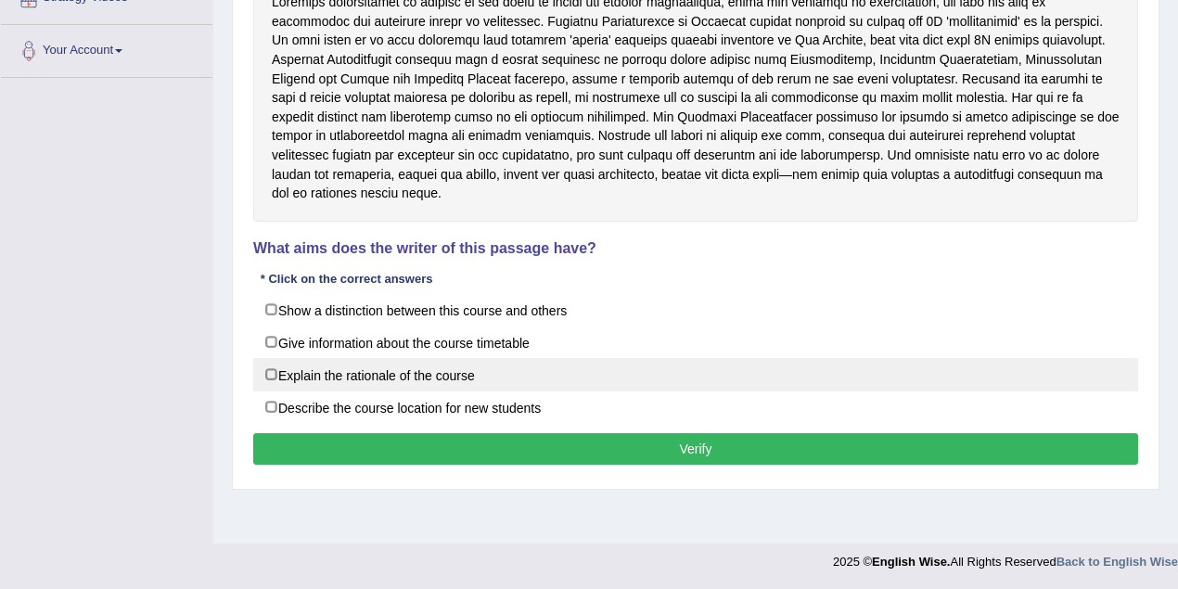
click at [272, 358] on label "Explain the rationale of the course" at bounding box center [695, 374] width 885 height 33
checkbox input "true"
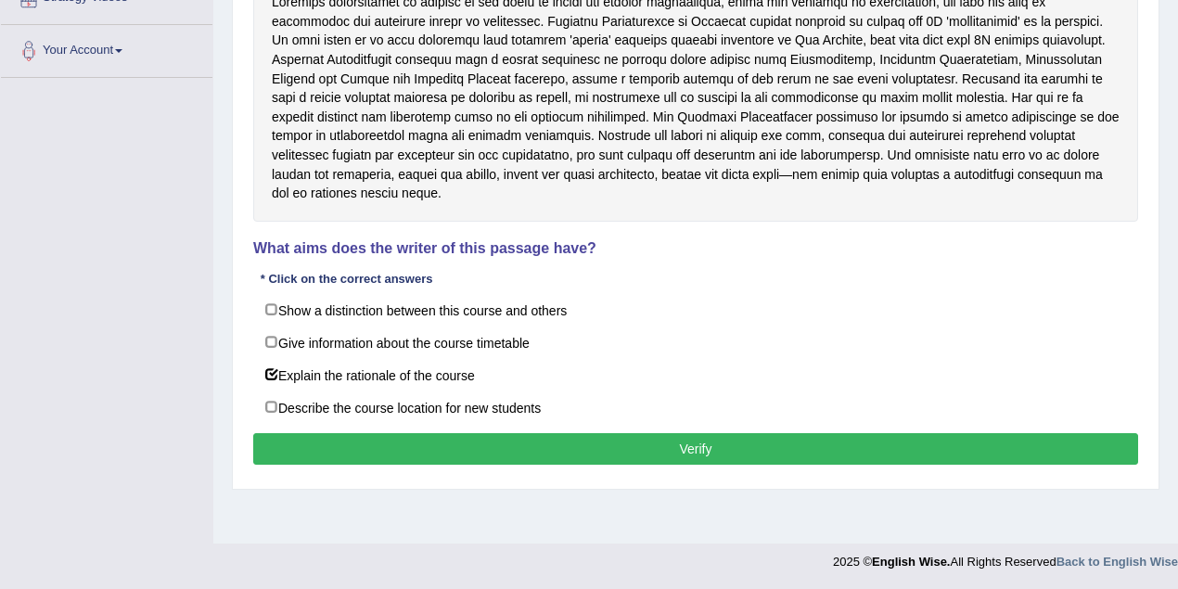
click at [708, 433] on button "Verify" at bounding box center [695, 449] width 885 height 32
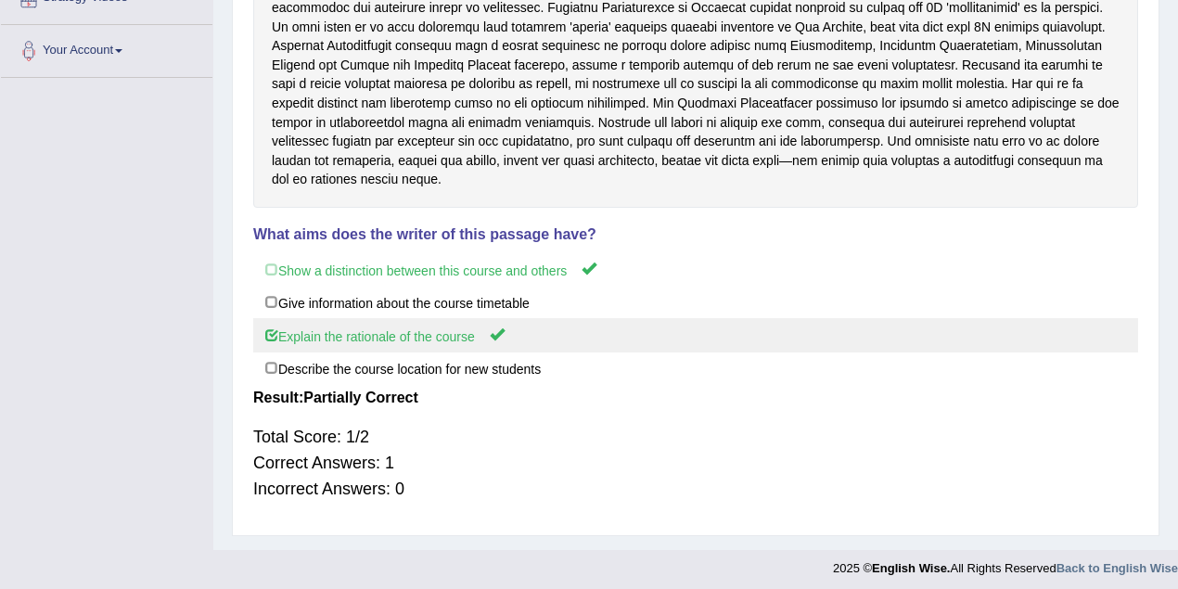
click at [271, 318] on label "Explain the rationale of the course" at bounding box center [695, 335] width 885 height 34
click at [275, 318] on label "Explain the rationale of the course" at bounding box center [695, 335] width 885 height 34
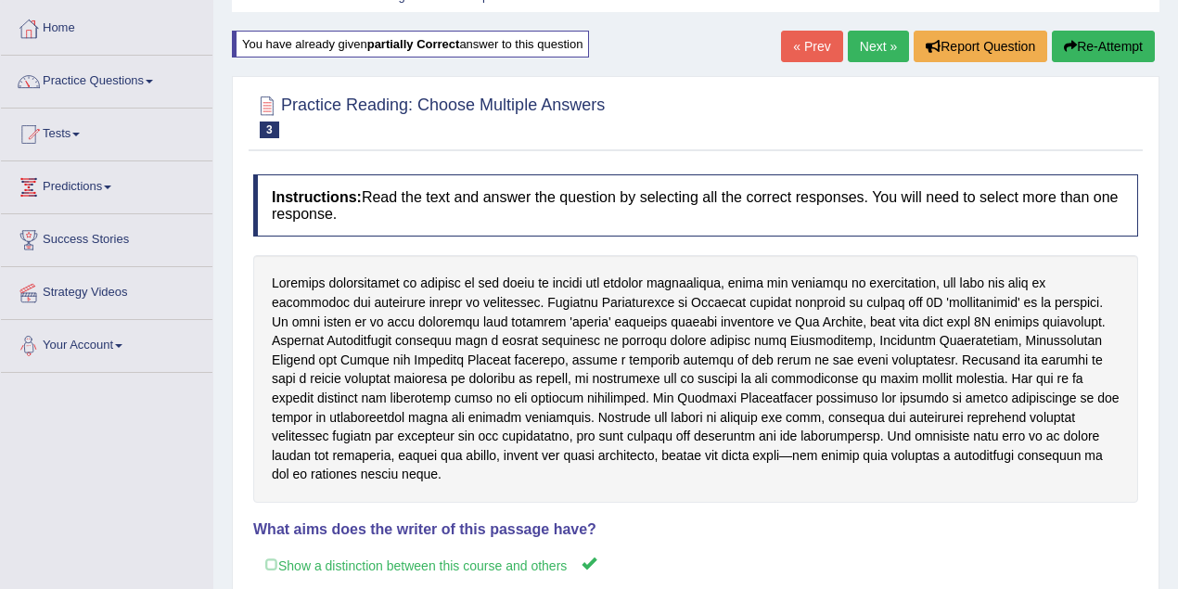
scroll to position [0, 0]
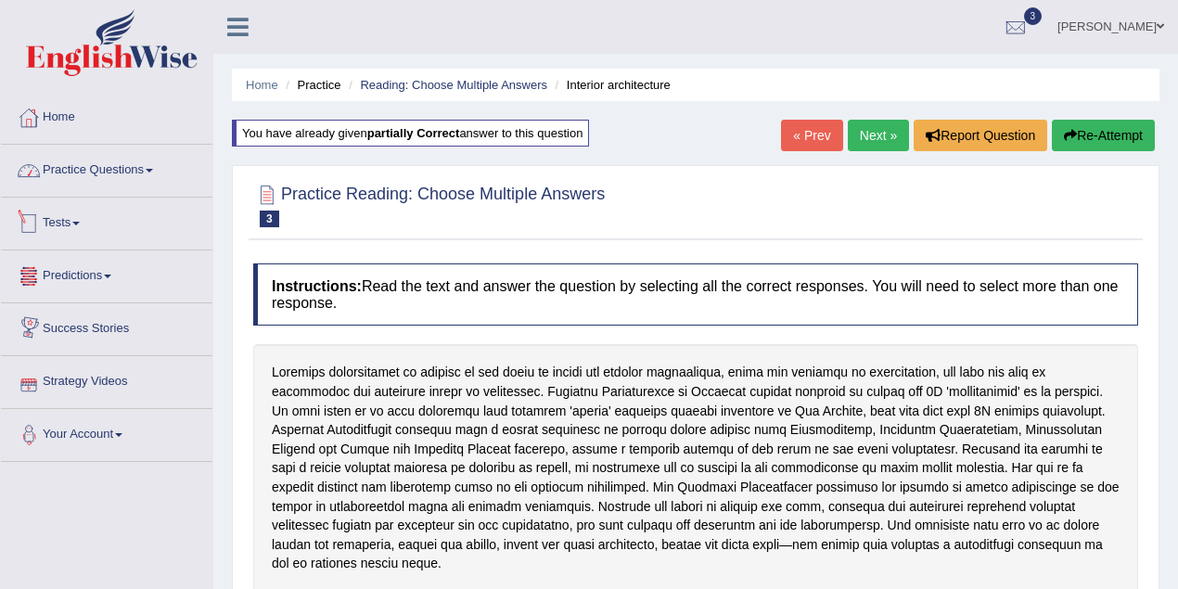
click at [121, 184] on link "Practice Questions" at bounding box center [107, 168] width 212 height 46
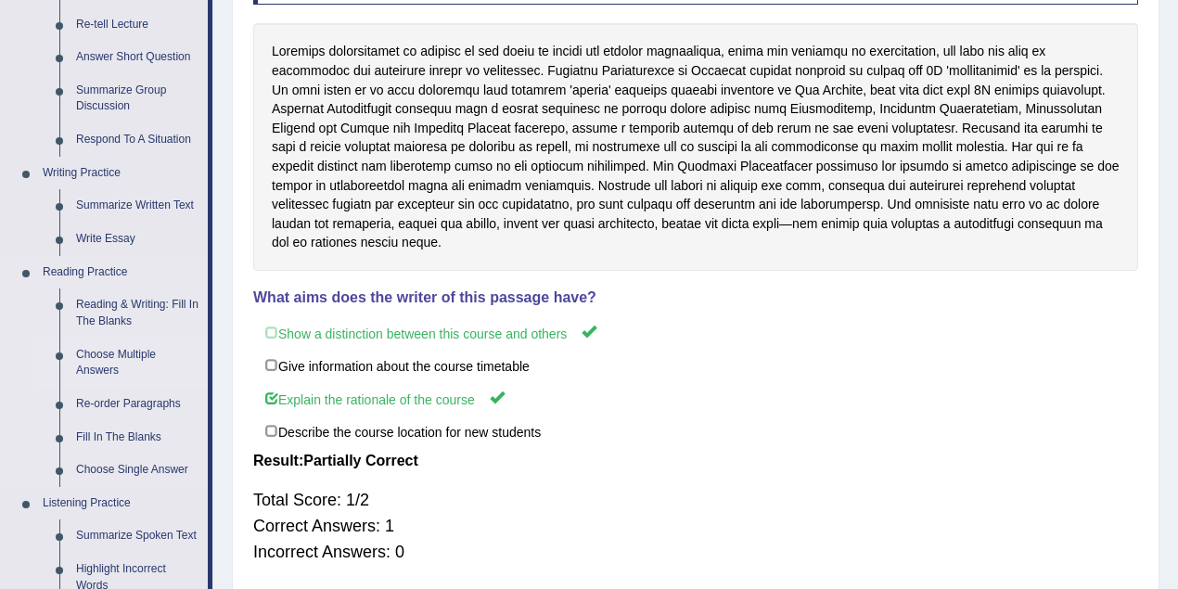
scroll to position [329, 0]
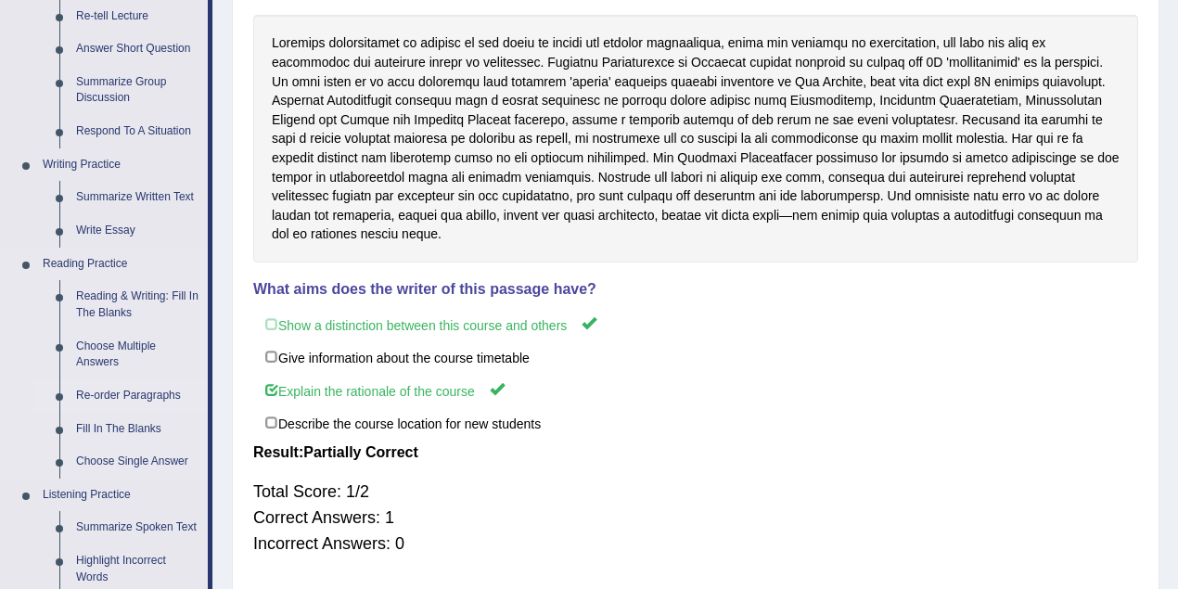
click at [145, 380] on link "Re-order Paragraphs" at bounding box center [138, 395] width 140 height 33
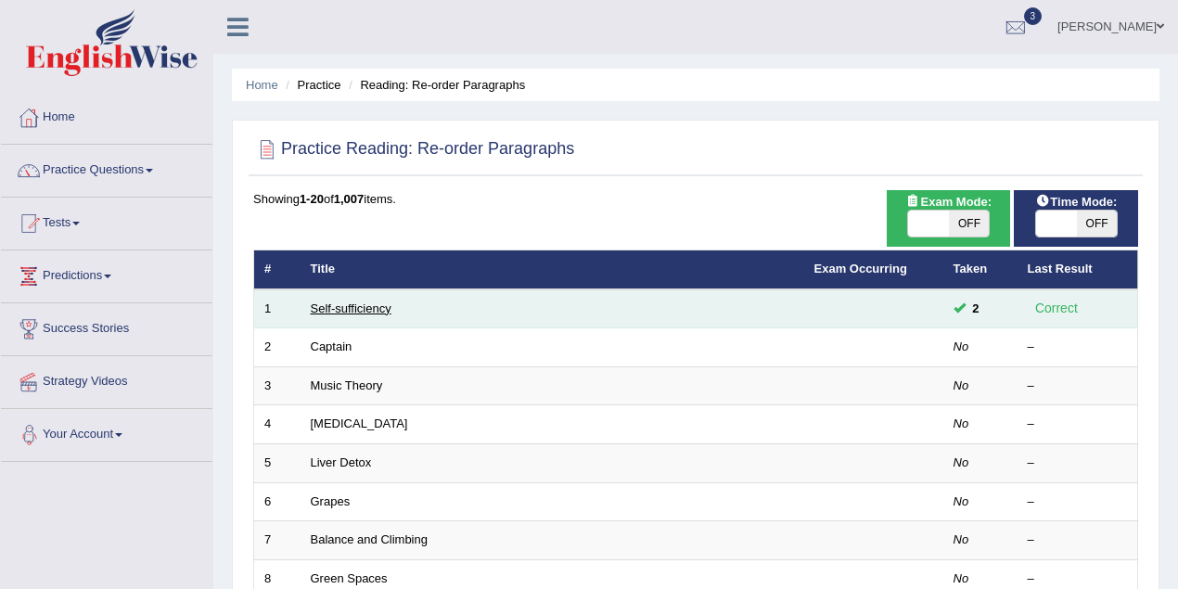
click at [348, 307] on link "Self-sufficiency" at bounding box center [351, 308] width 81 height 14
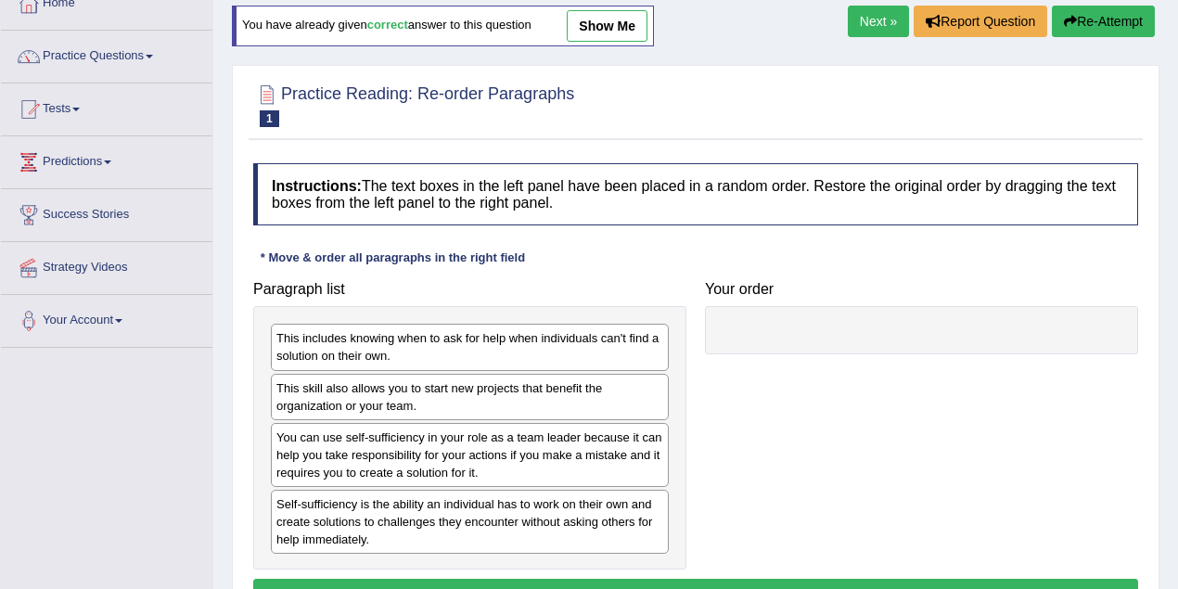
scroll to position [247, 0]
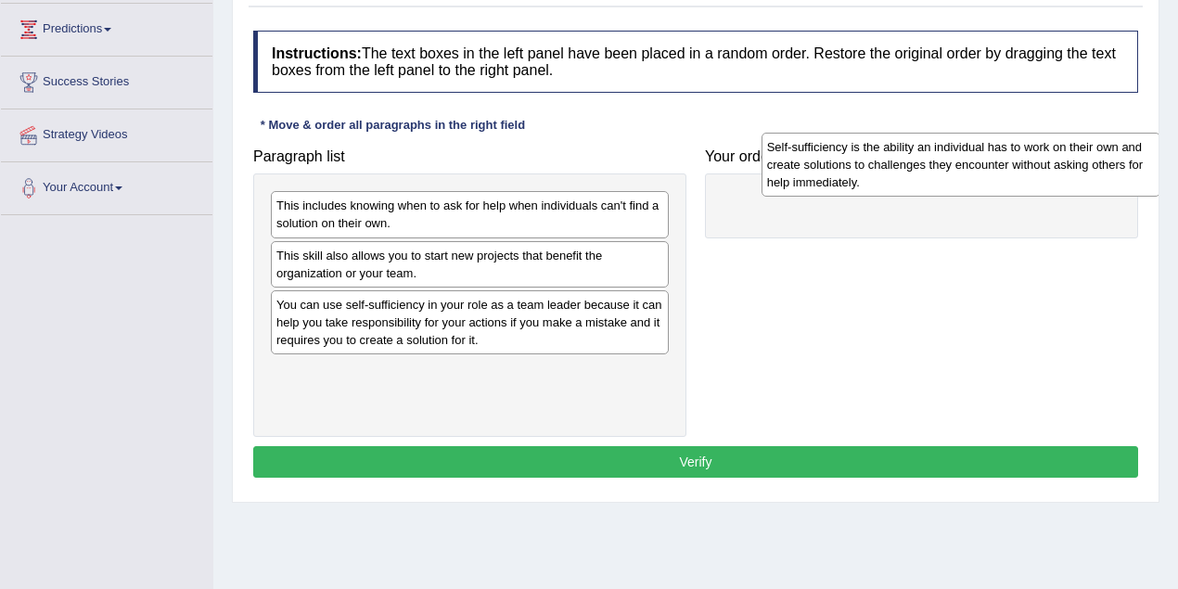
drag, startPoint x: 537, startPoint y: 393, endPoint x: 1028, endPoint y: 170, distance: 539.3
click at [1028, 170] on div "Self-sufficiency is the ability an individual has to work on their own and crea…" at bounding box center [961, 165] width 399 height 64
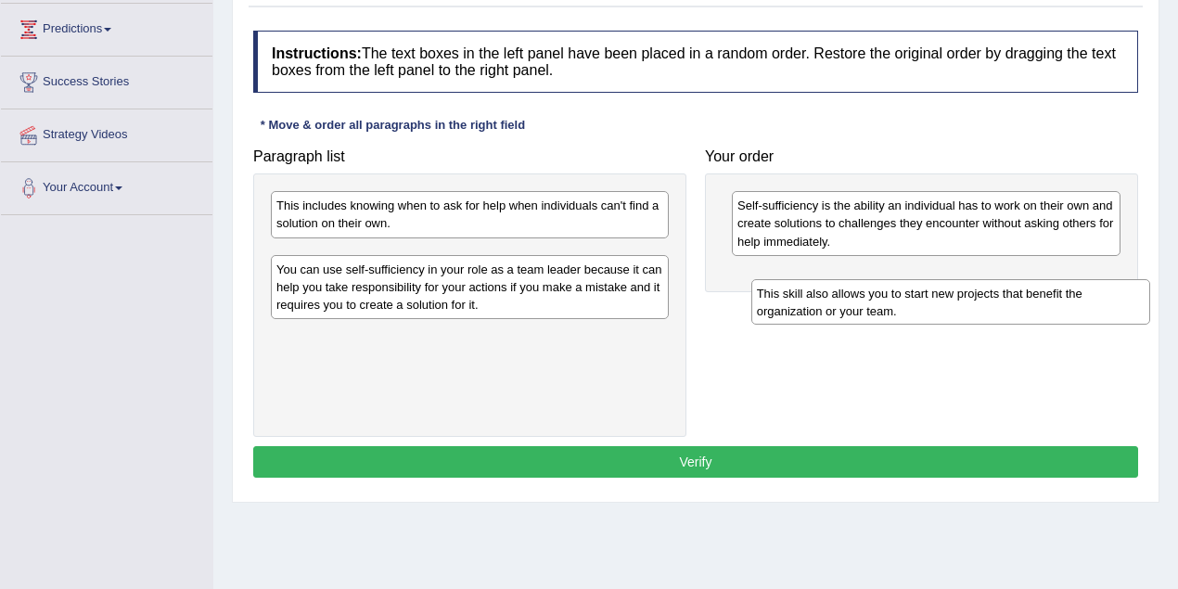
drag, startPoint x: 490, startPoint y: 260, endPoint x: 955, endPoint y: 259, distance: 465.7
click at [955, 279] on div "This skill also allows you to start new projects that benefit the organization …" at bounding box center [950, 302] width 399 height 46
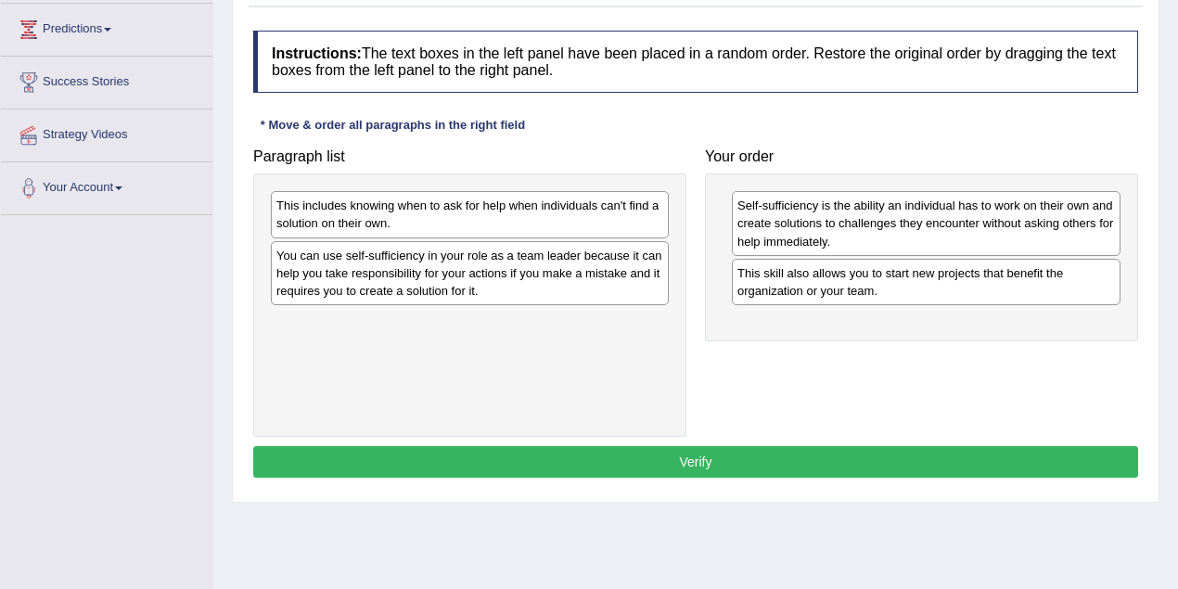
drag, startPoint x: 488, startPoint y: 186, endPoint x: 660, endPoint y: 348, distance: 236.3
click at [668, 357] on div "This includes knowing when to ask for help when individuals can't find a soluti…" at bounding box center [469, 304] width 433 height 263
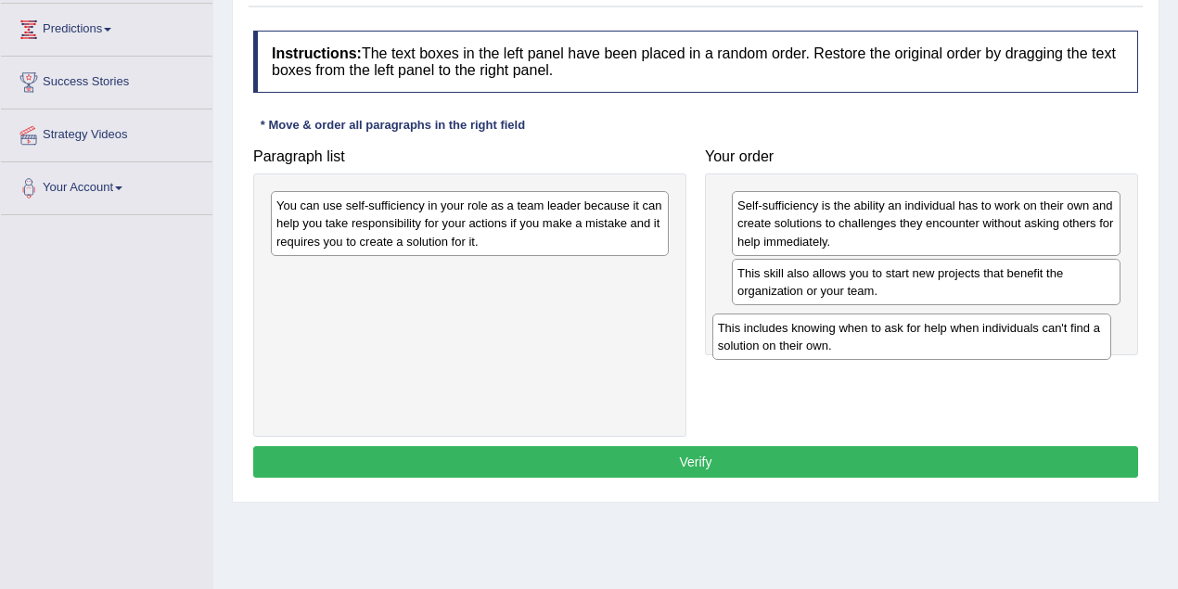
drag, startPoint x: 545, startPoint y: 223, endPoint x: 709, endPoint y: 256, distance: 166.6
click at [987, 341] on div "This includes knowing when to ask for help when individuals can't find a soluti…" at bounding box center [911, 337] width 399 height 46
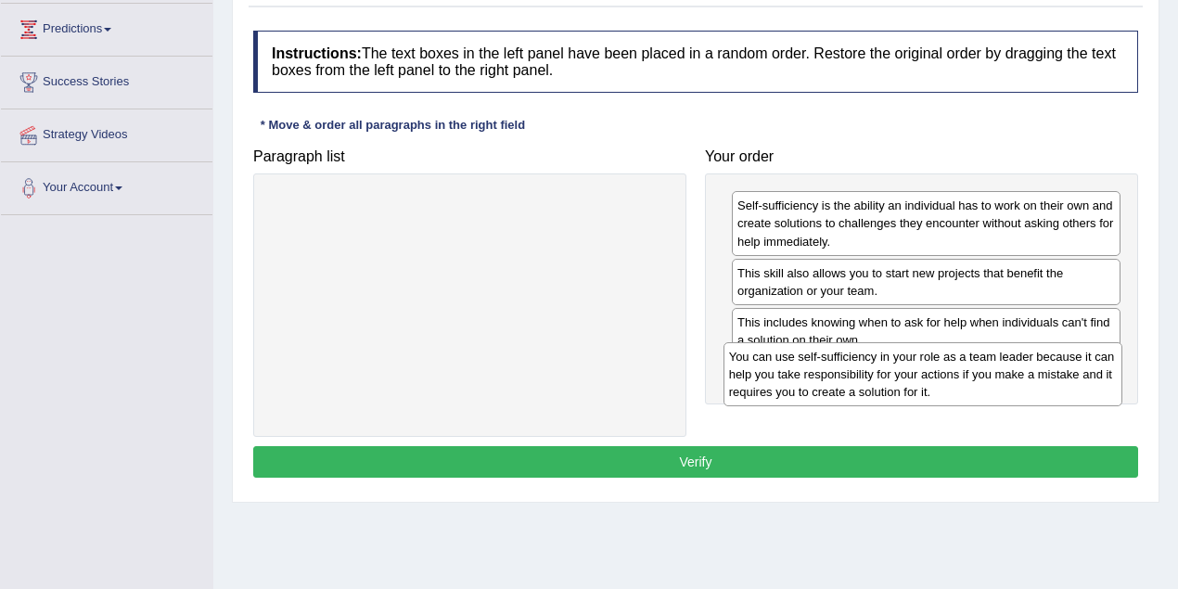
drag, startPoint x: 527, startPoint y: 206, endPoint x: 979, endPoint y: 355, distance: 475.8
click at [979, 355] on div "You can use self-sufficiency in your role as a team leader because it can help …" at bounding box center [923, 374] width 399 height 64
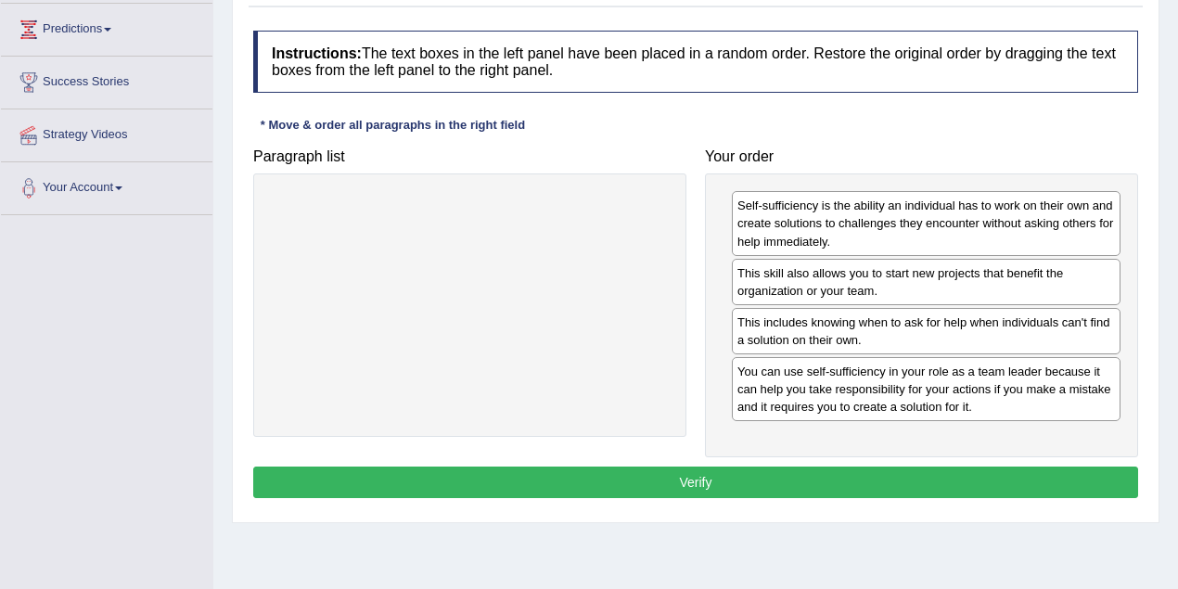
click at [679, 476] on button "Verify" at bounding box center [695, 483] width 885 height 32
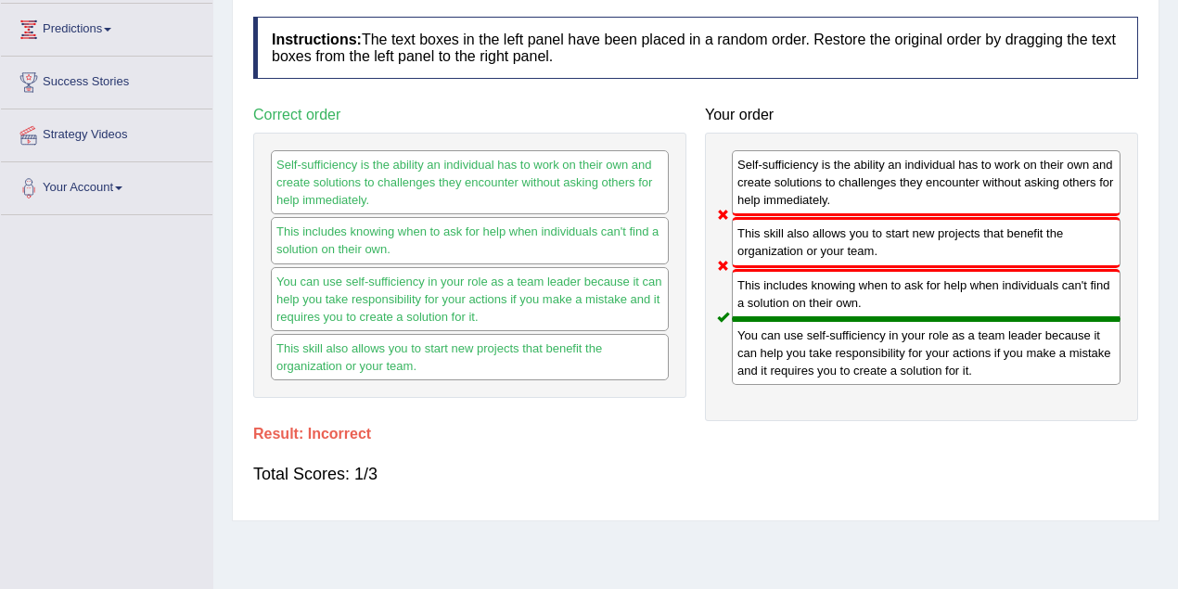
scroll to position [82, 0]
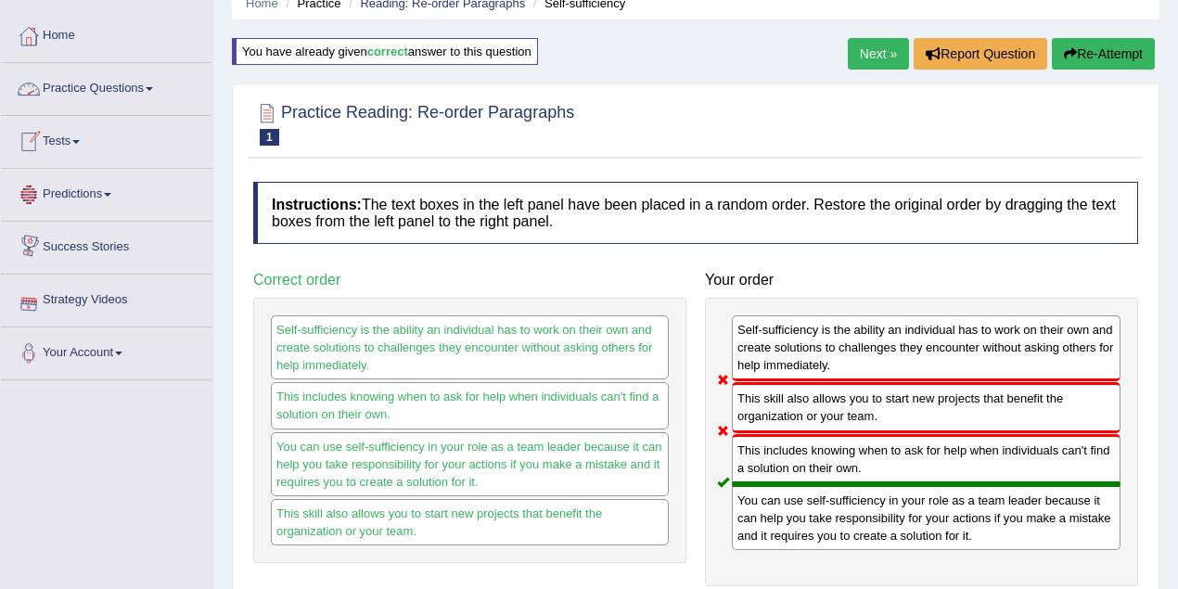
click at [126, 96] on link "Practice Questions" at bounding box center [107, 86] width 212 height 46
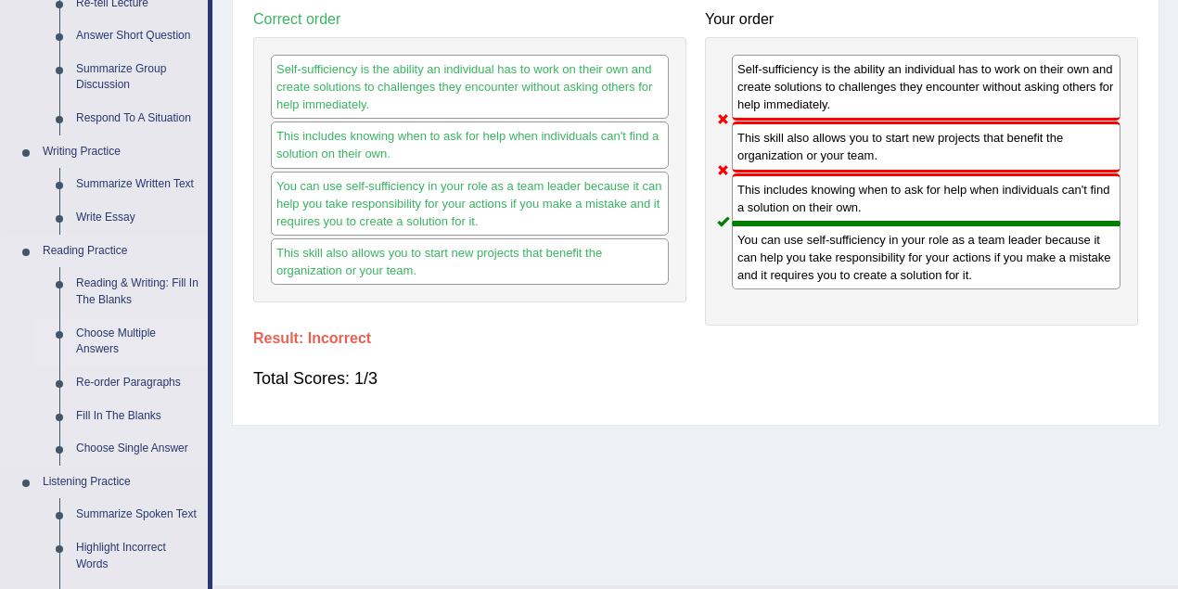
scroll to position [412, 0]
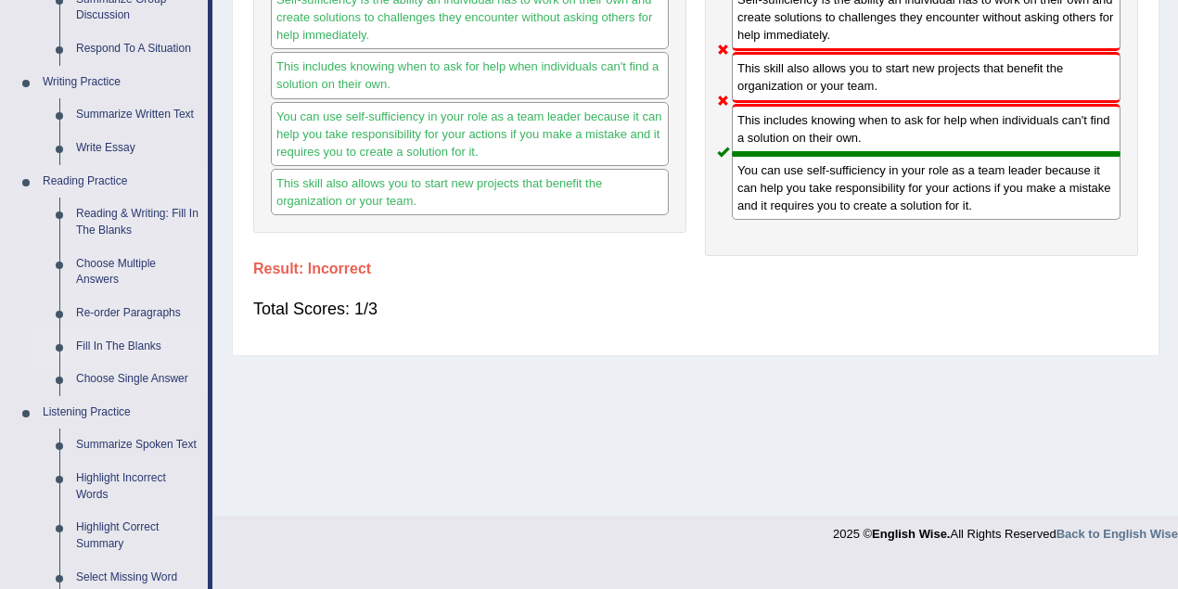
click at [111, 346] on link "Fill In The Blanks" at bounding box center [138, 346] width 140 height 33
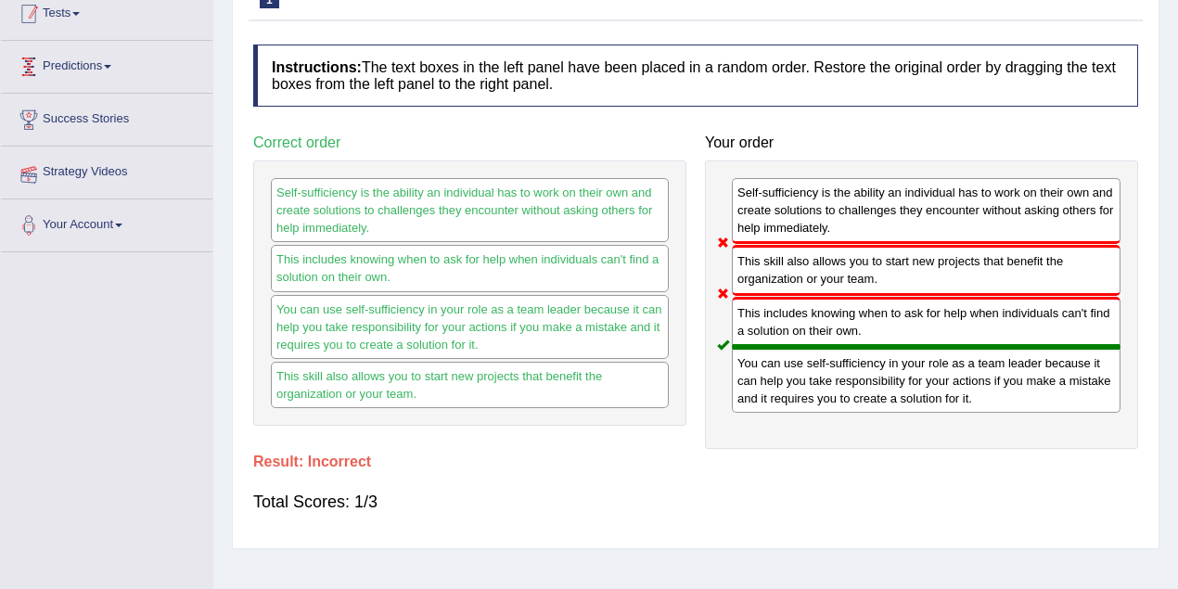
scroll to position [300, 0]
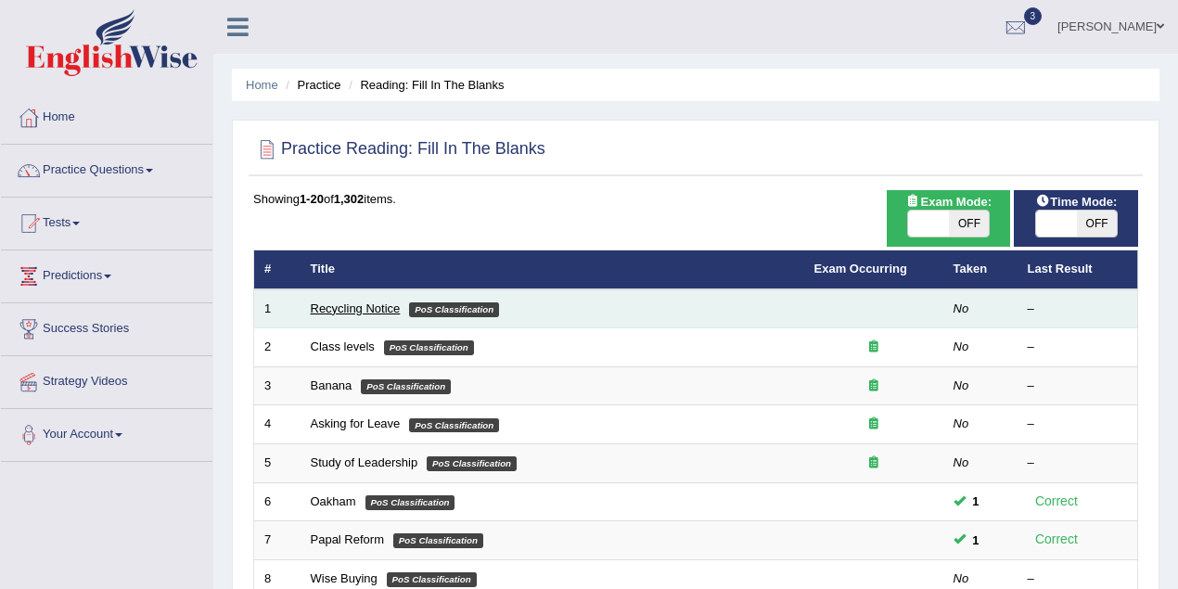
click at [347, 309] on link "Recycling Notice" at bounding box center [356, 308] width 90 height 14
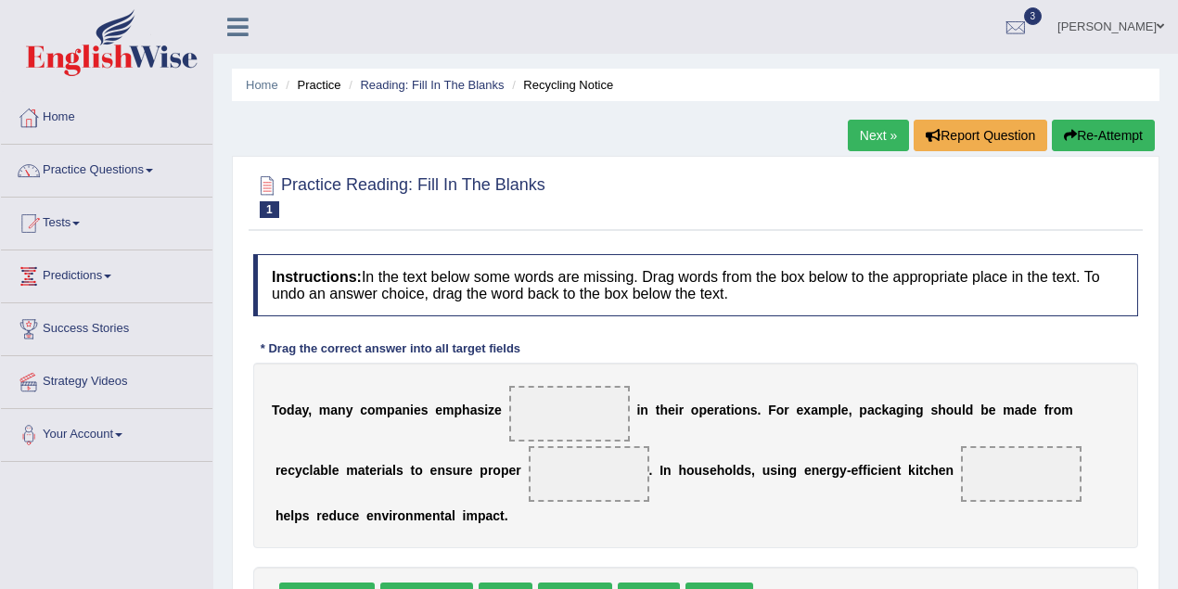
scroll to position [247, 0]
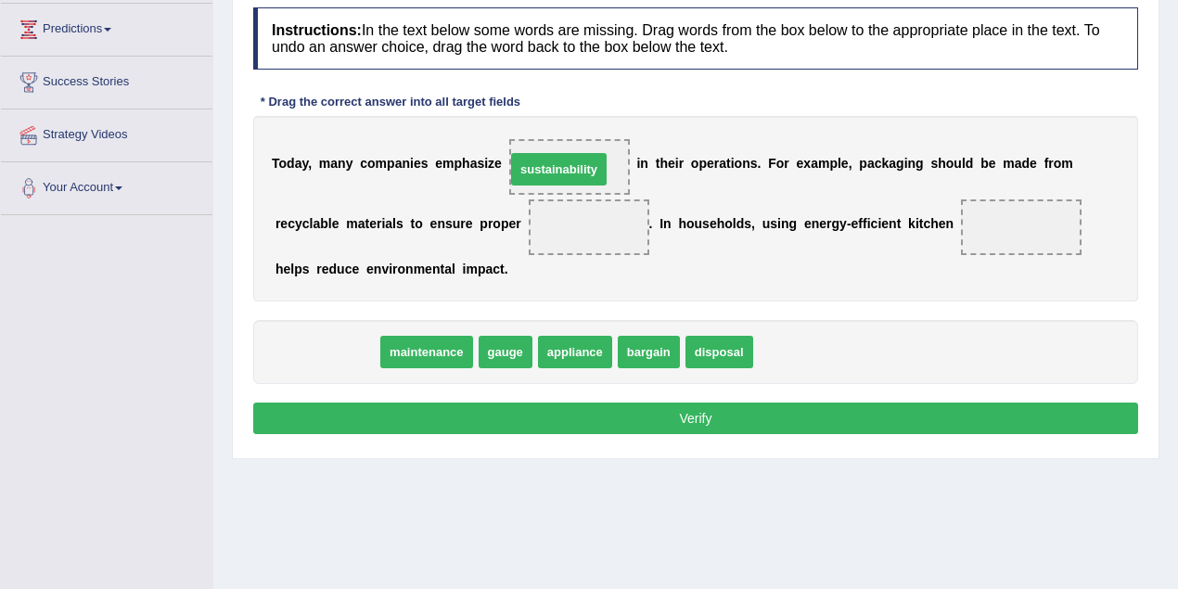
drag, startPoint x: 321, startPoint y: 352, endPoint x: 553, endPoint y: 169, distance: 295.3
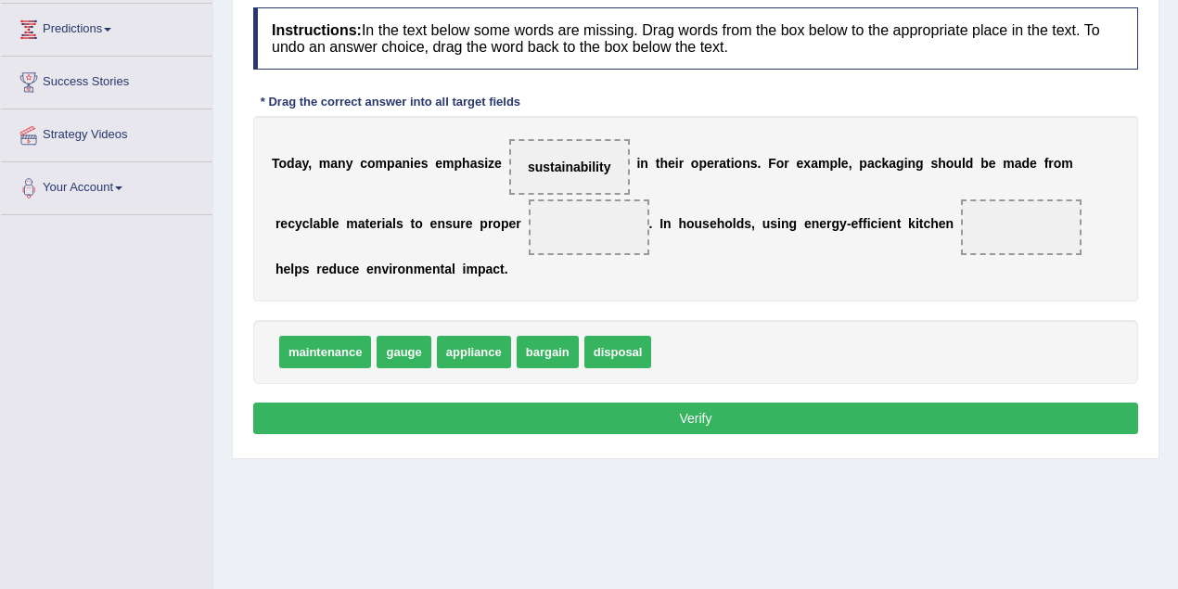
drag, startPoint x: 545, startPoint y: 174, endPoint x: 551, endPoint y: 160, distance: 15.4
click at [726, 384] on div "Instructions: In the text below some words are missing. Drag words from the box…" at bounding box center [696, 223] width 894 height 451
drag, startPoint x: 556, startPoint y: 157, endPoint x: 578, endPoint y: 210, distance: 57.4
click at [670, 336] on div "Instructions: In the text below some words are missing. Drag words from the box…" at bounding box center [696, 223] width 894 height 451
drag, startPoint x: 562, startPoint y: 158, endPoint x: 634, endPoint y: 276, distance: 137.8
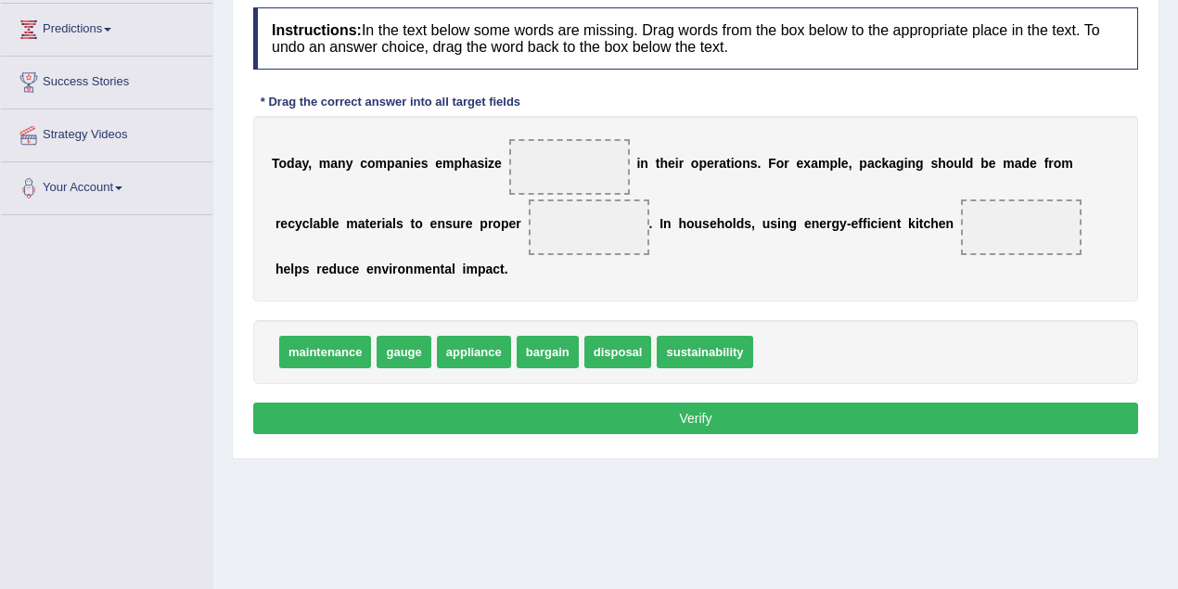
drag, startPoint x: 529, startPoint y: 166, endPoint x: 716, endPoint y: 362, distance: 271.0
click at [719, 371] on div "Instructions: In the text below some words are missing. Drag words from the box…" at bounding box center [696, 223] width 894 height 451
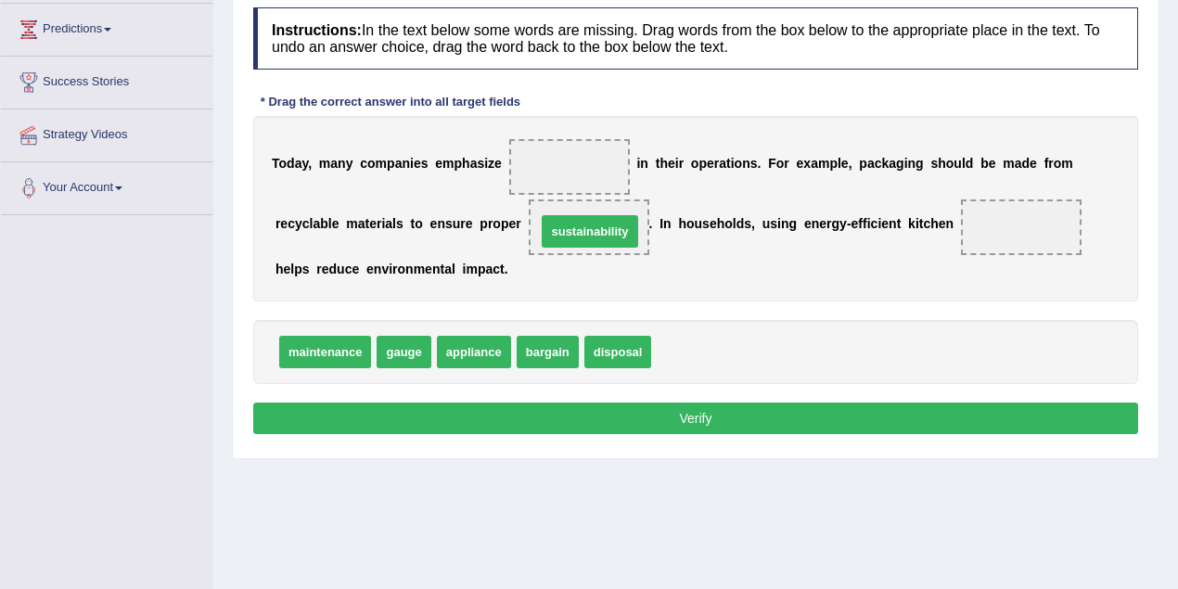
drag, startPoint x: 695, startPoint y: 349, endPoint x: 580, endPoint y: 228, distance: 166.7
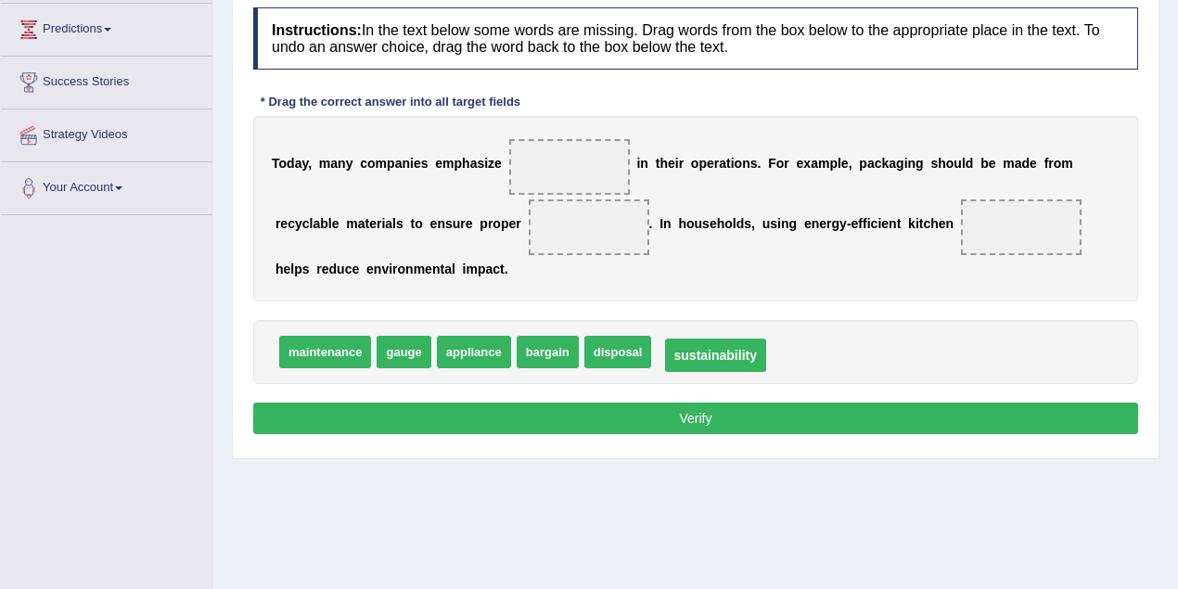
drag, startPoint x: 595, startPoint y: 223, endPoint x: 714, endPoint y: 350, distance: 174.6
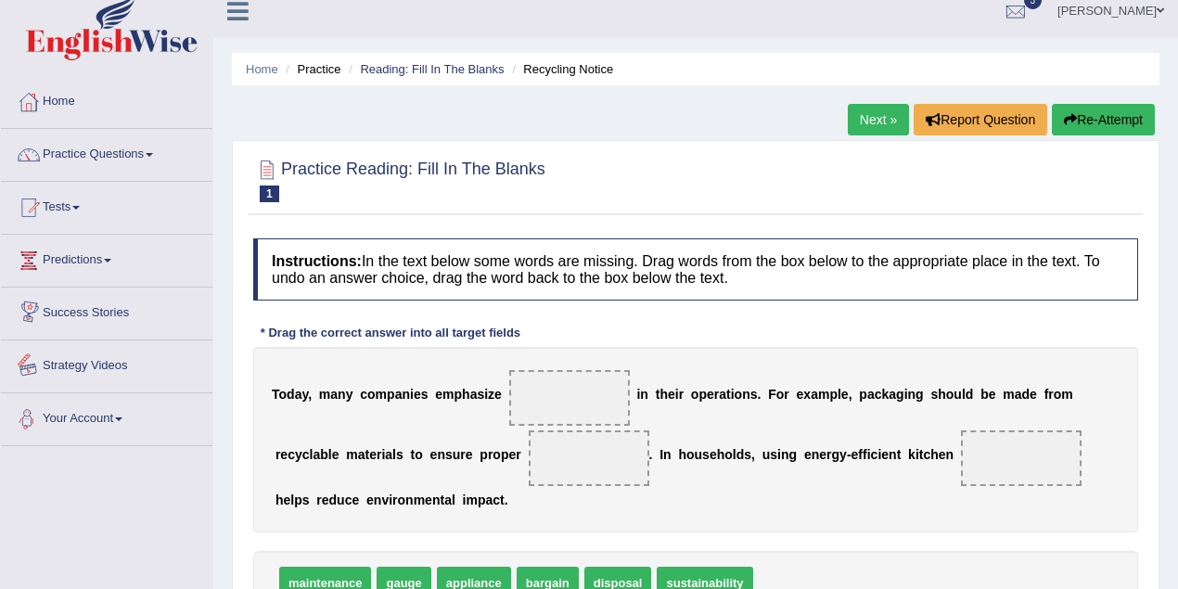
scroll to position [0, 0]
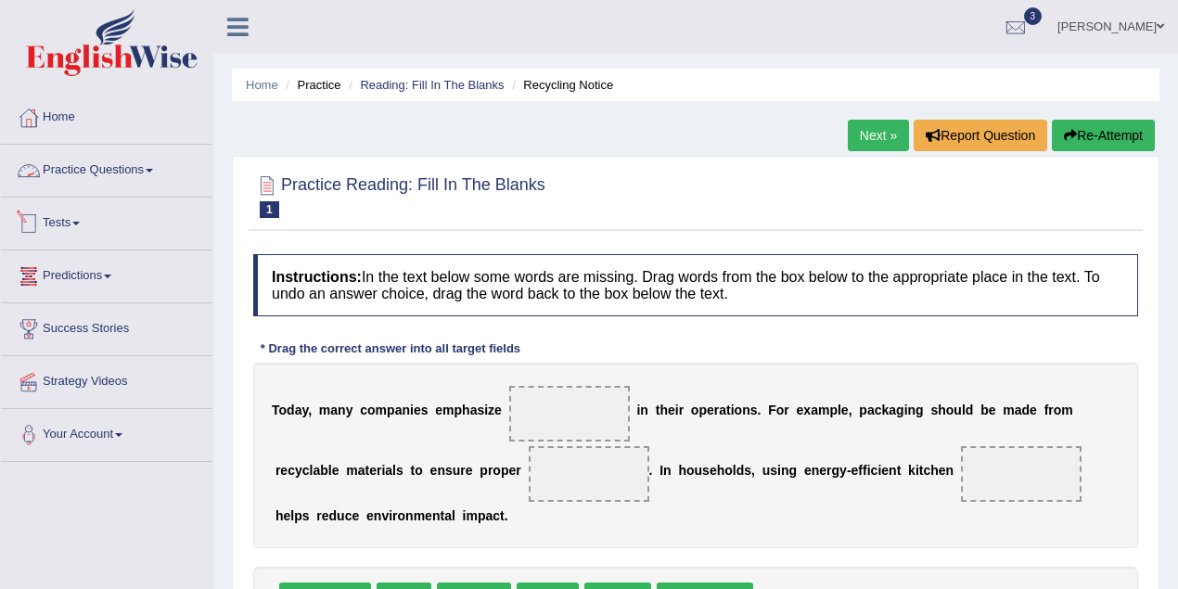
click at [100, 177] on link "Practice Questions" at bounding box center [107, 168] width 212 height 46
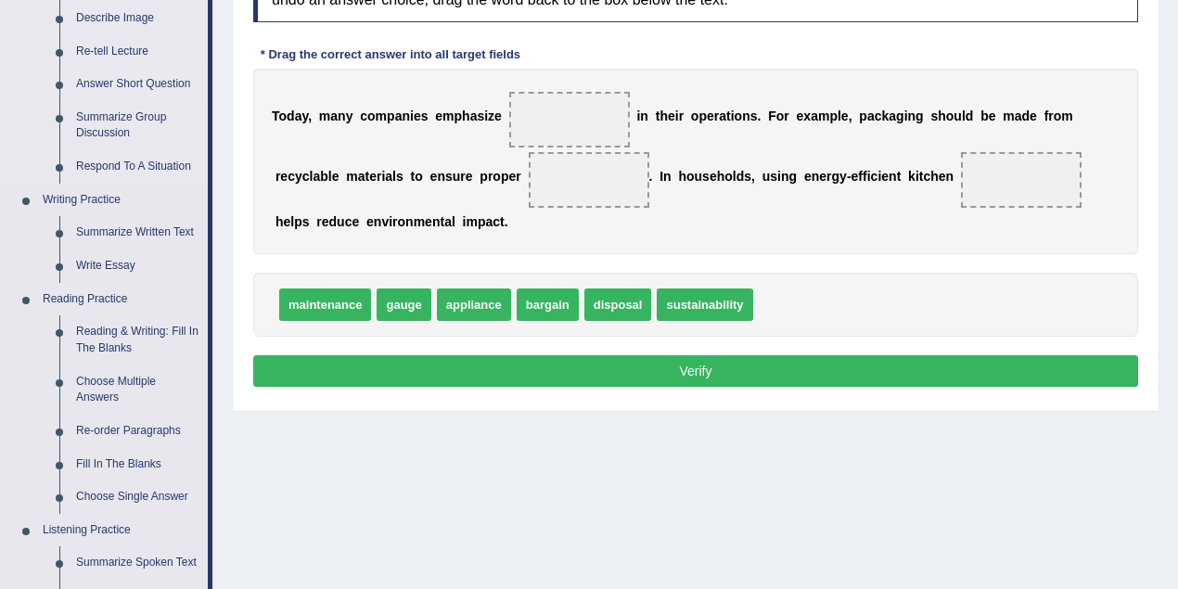
scroll to position [329, 0]
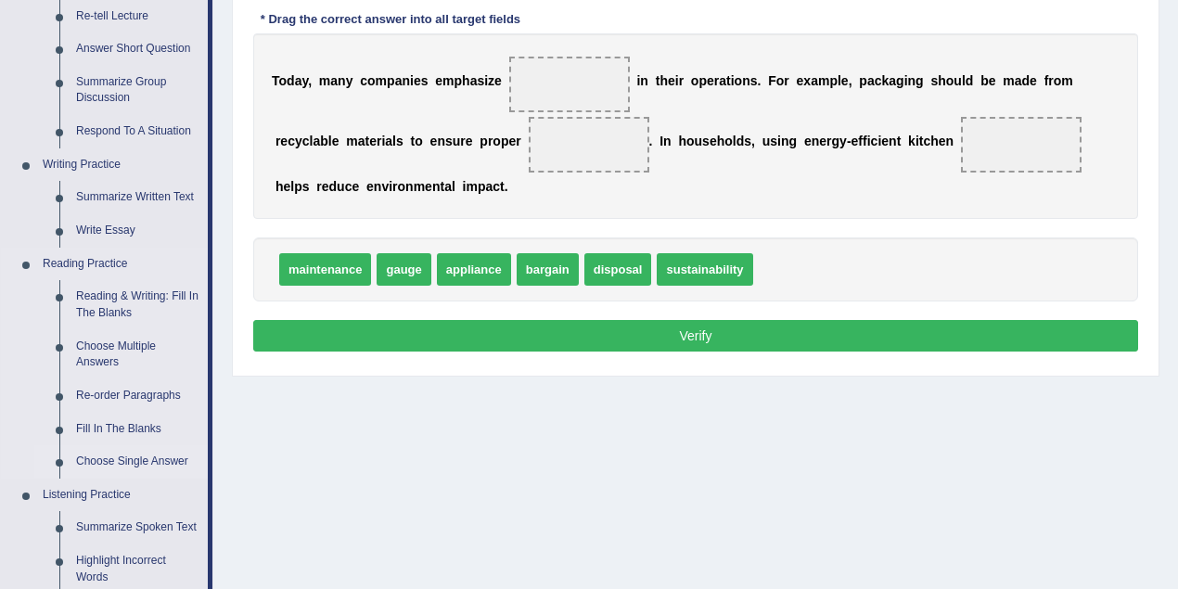
click at [124, 462] on link "Choose Single Answer" at bounding box center [138, 461] width 140 height 33
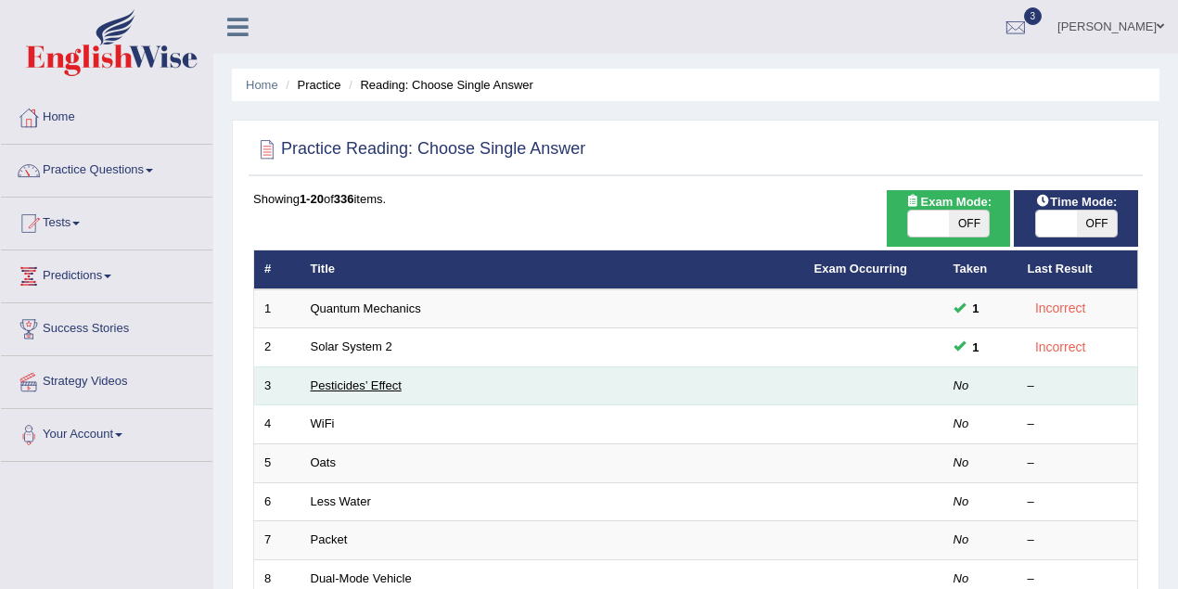
click at [358, 384] on link "Pesticides’ Effect" at bounding box center [356, 385] width 91 height 14
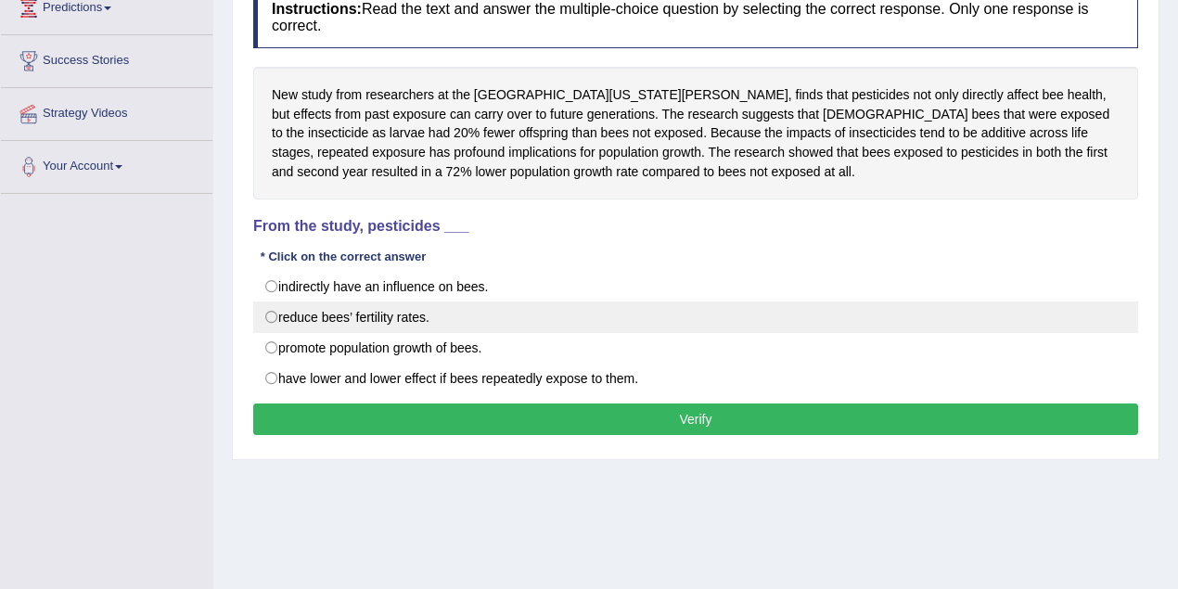
scroll to position [219, 0]
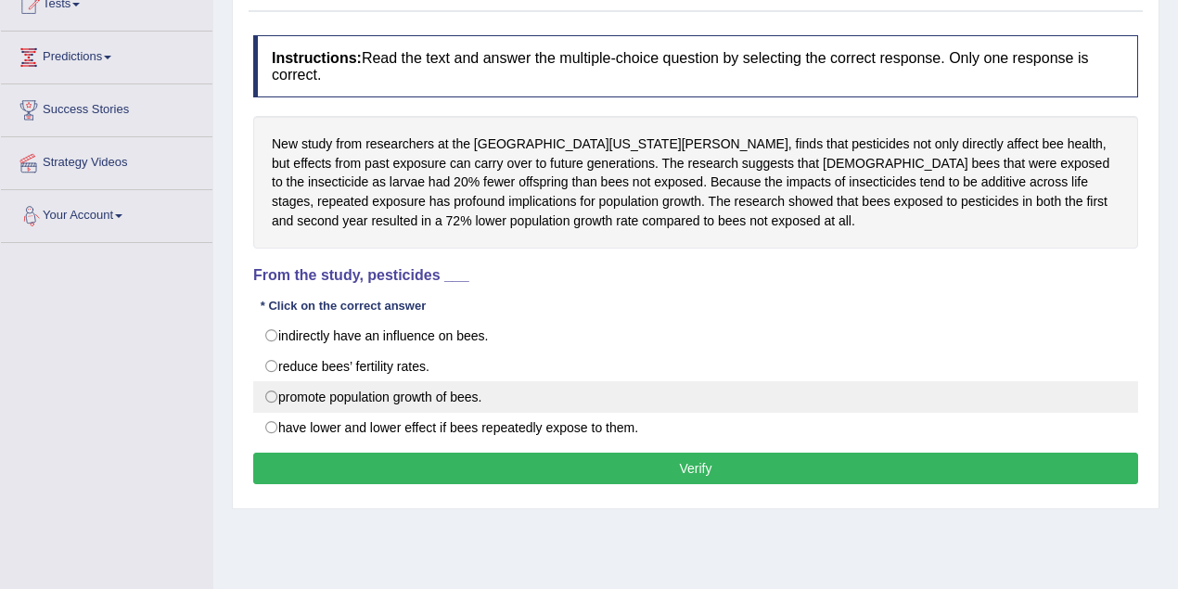
click at [267, 392] on label "promote population growth of bees." at bounding box center [695, 397] width 885 height 32
radio input "true"
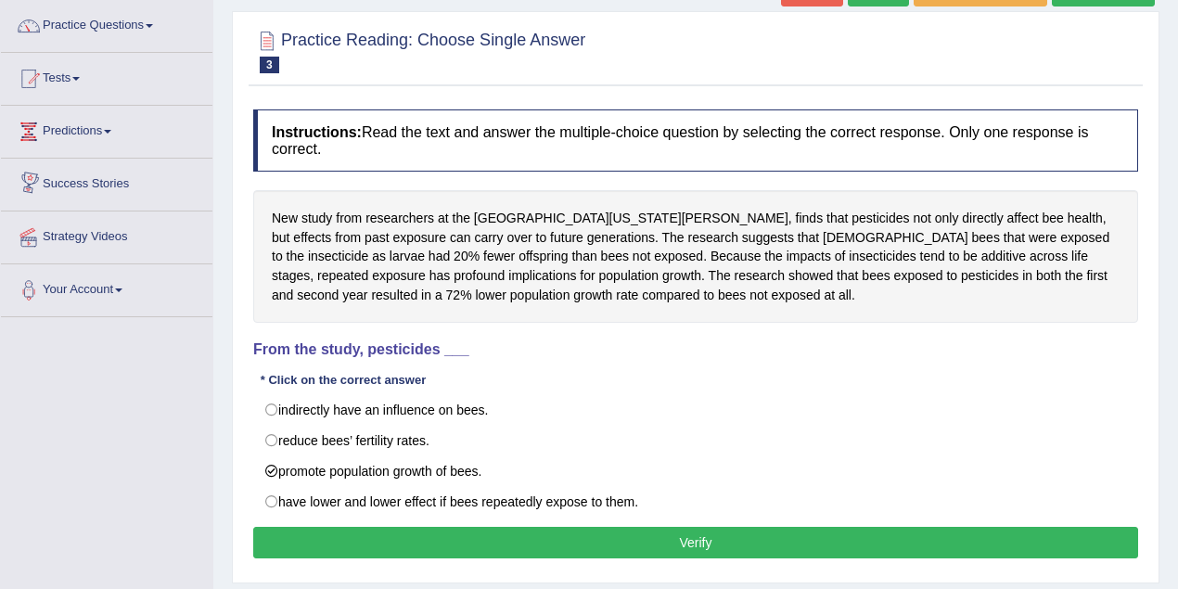
scroll to position [0, 0]
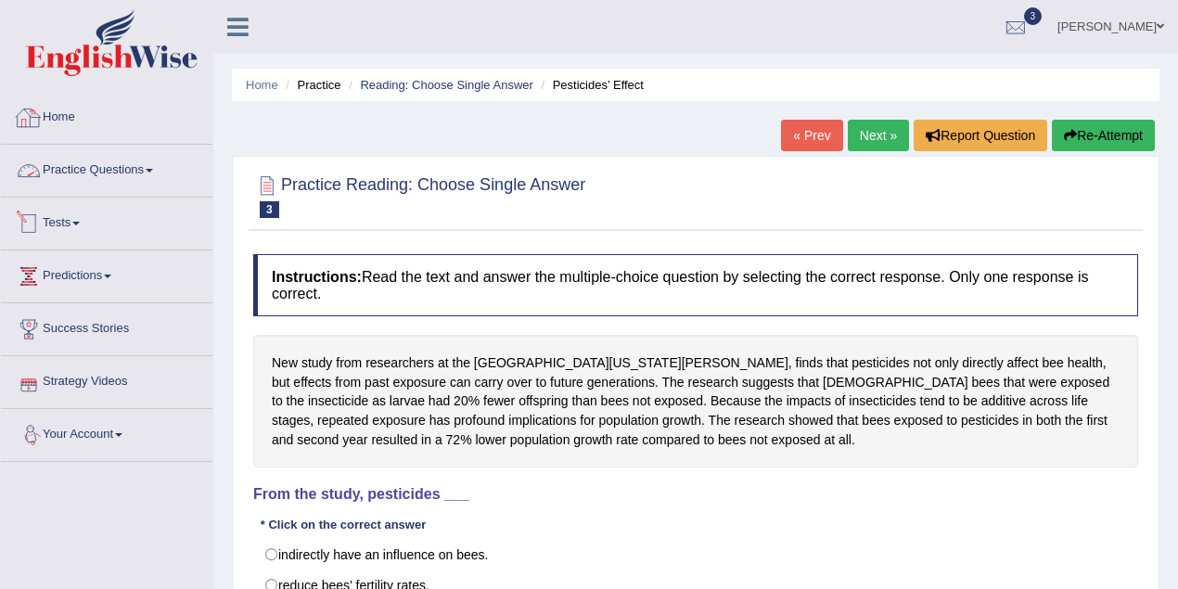
click at [56, 110] on link "Home" at bounding box center [107, 115] width 212 height 46
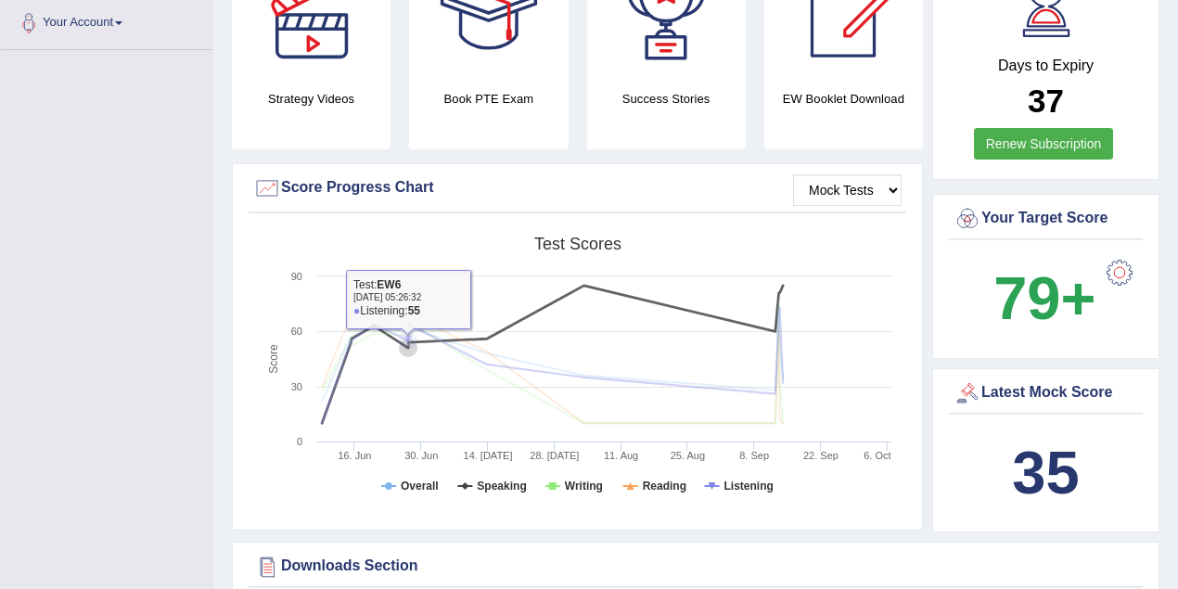
scroll to position [82, 0]
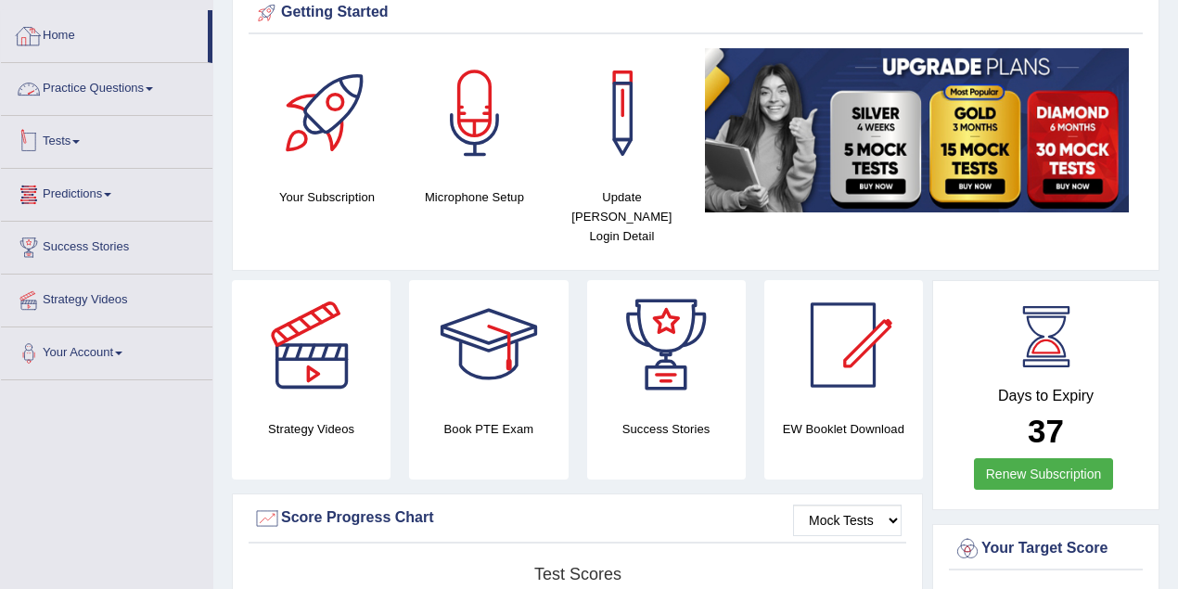
click at [121, 81] on link "Practice Questions" at bounding box center [107, 86] width 212 height 46
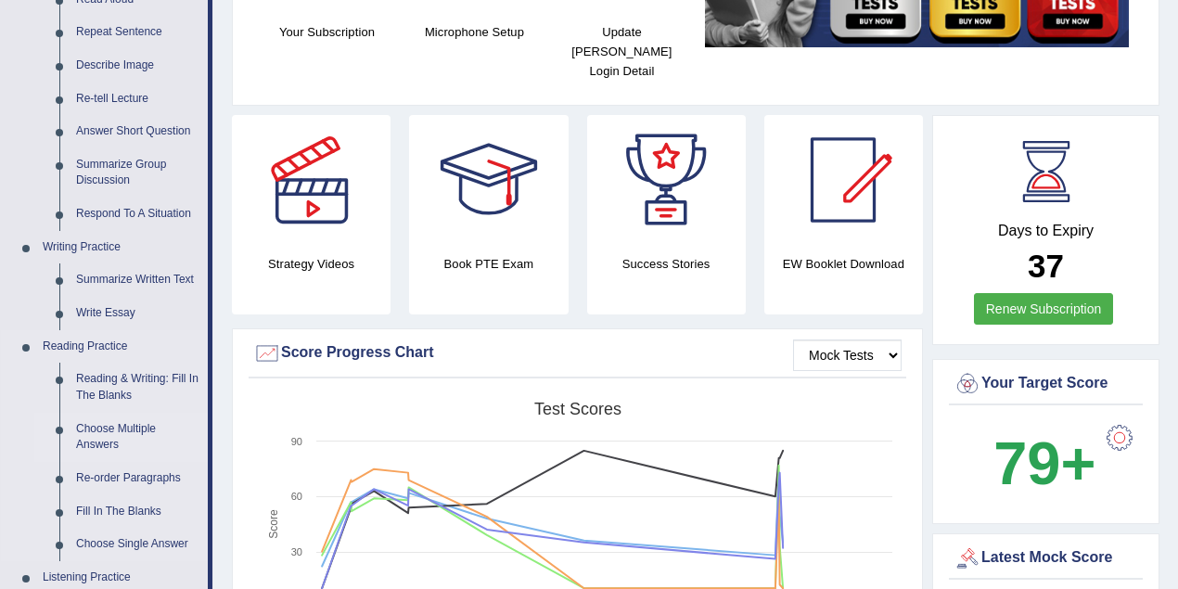
scroll to position [0, 0]
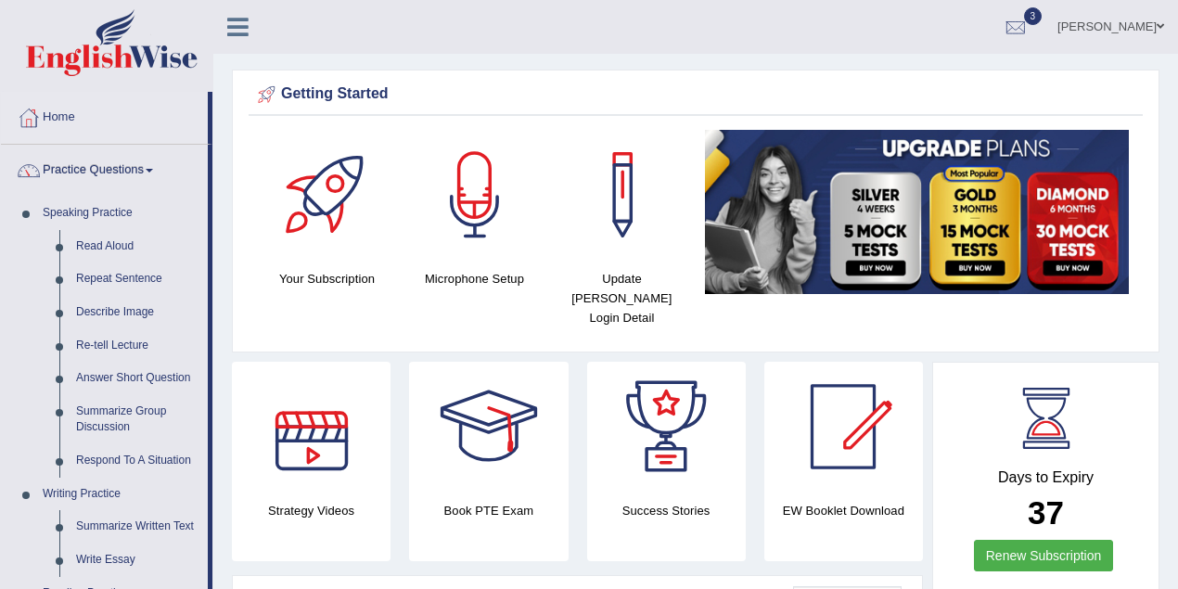
click at [1139, 39] on link "Vanita Hans" at bounding box center [1111, 24] width 135 height 48
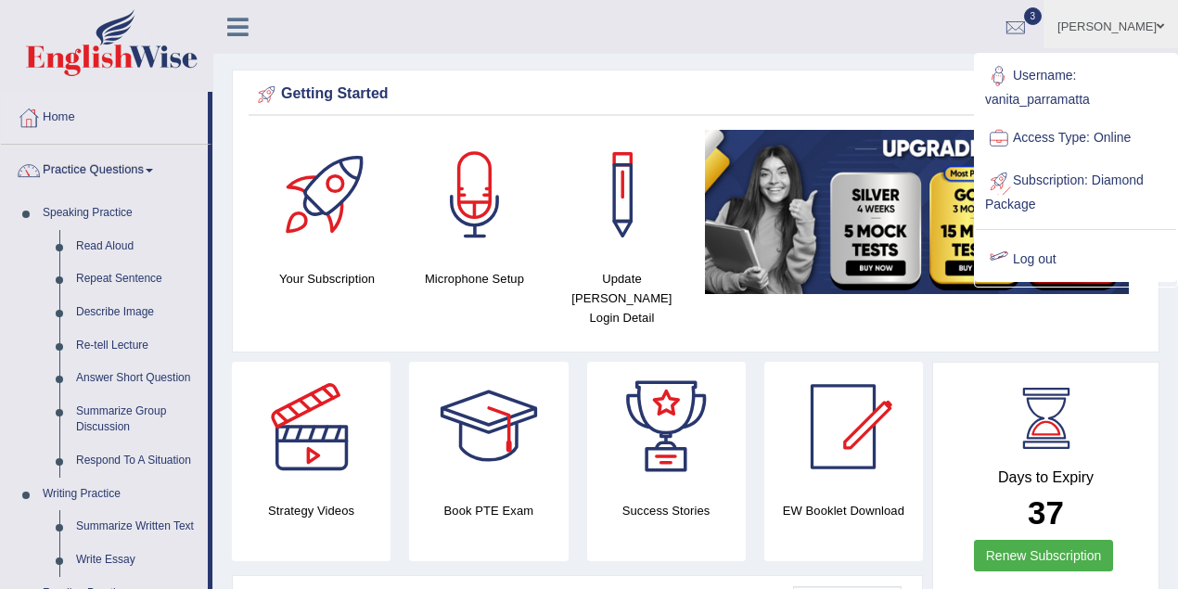
click at [1029, 258] on link "Log out" at bounding box center [1076, 259] width 200 height 43
